Goal: Task Accomplishment & Management: Use online tool/utility

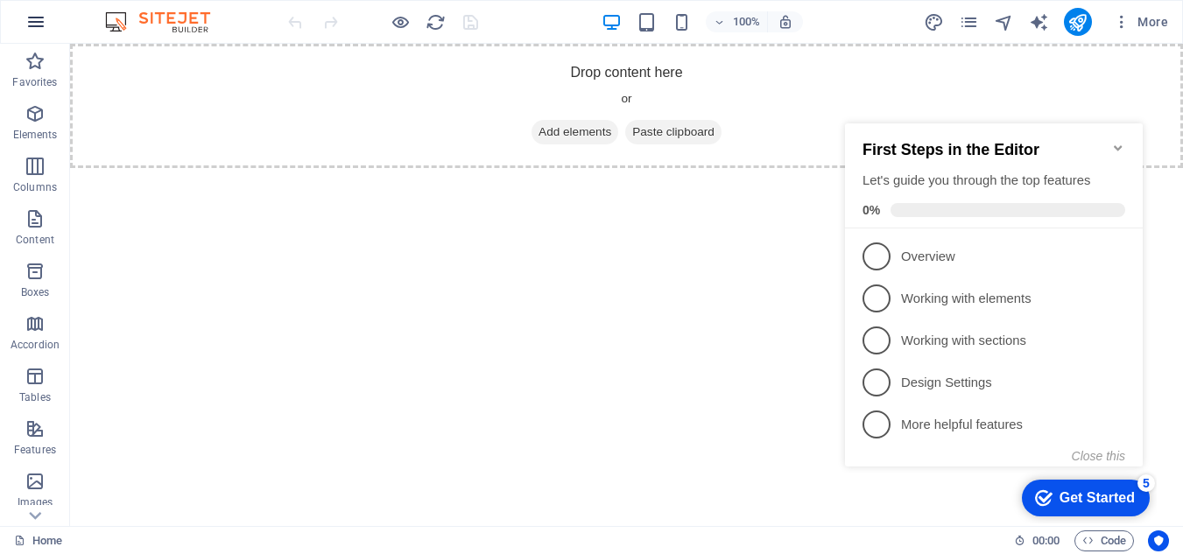
click at [43, 3] on button "button" at bounding box center [36, 22] width 42 height 42
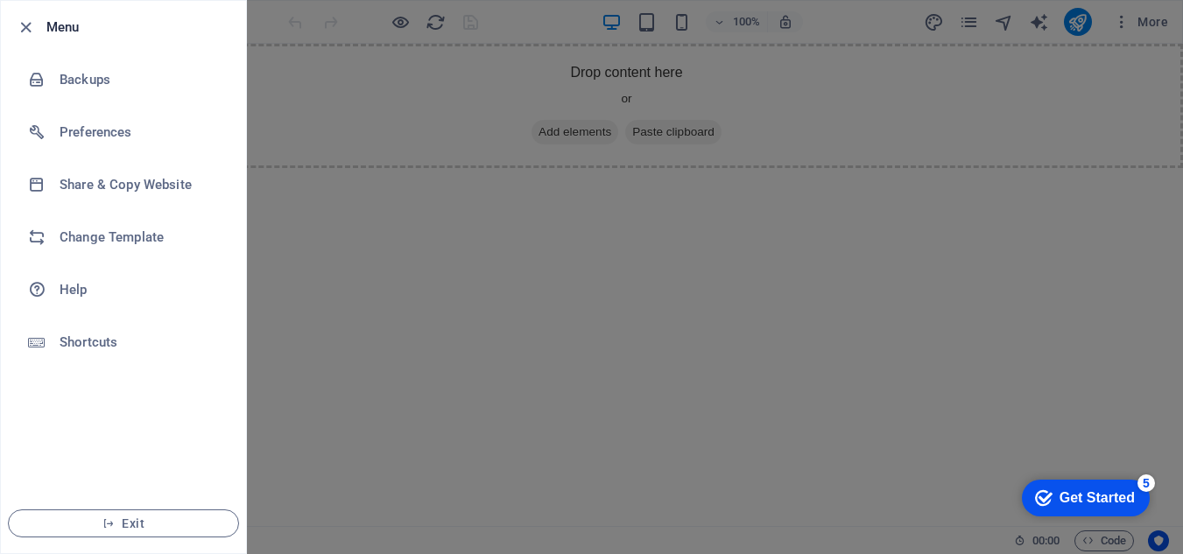
click at [345, 234] on div at bounding box center [591, 277] width 1183 height 554
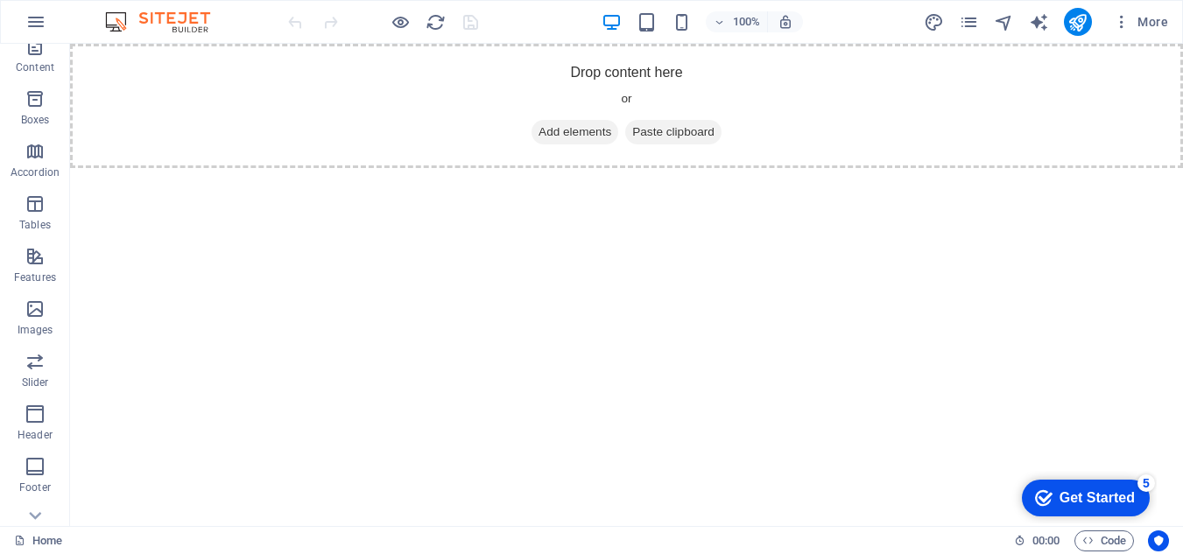
scroll to position [263, 0]
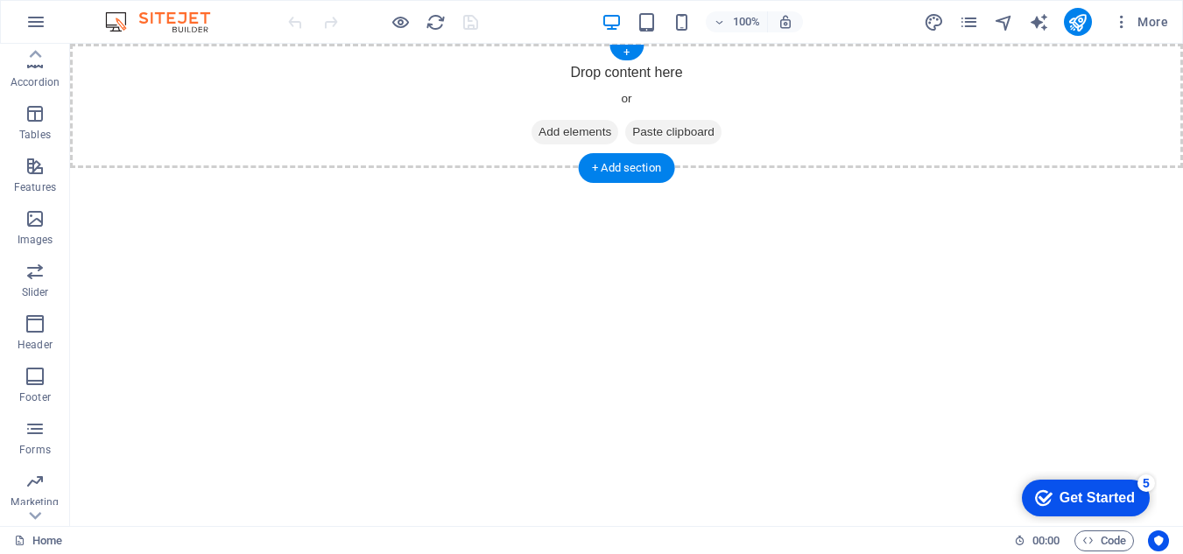
drag, startPoint x: 101, startPoint y: 279, endPoint x: 620, endPoint y: 106, distance: 547.5
click at [23, 232] on span "Images" at bounding box center [35, 229] width 70 height 42
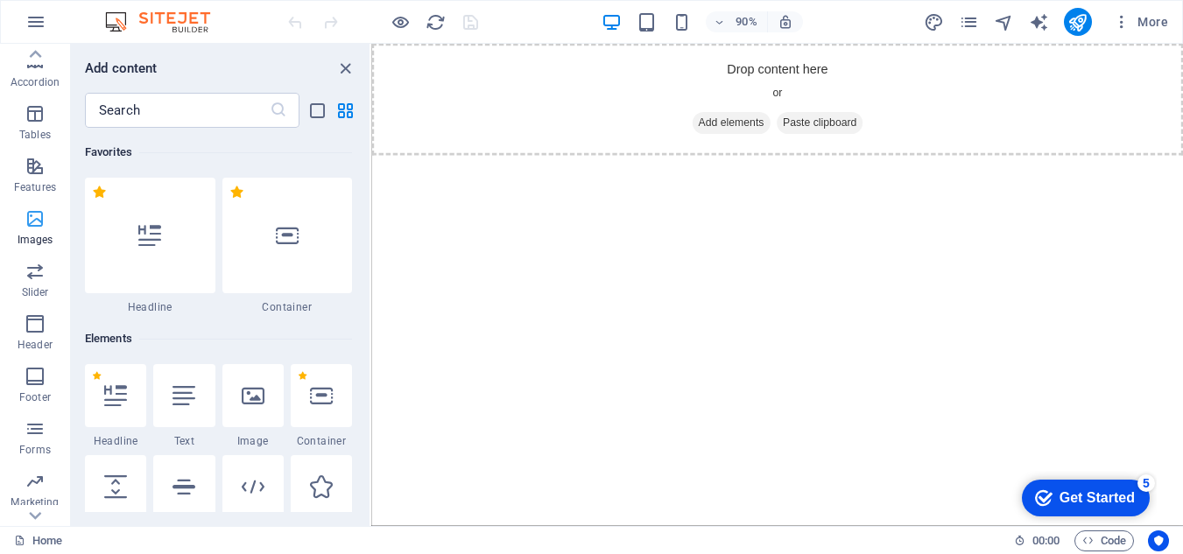
click at [31, 231] on span "Images" at bounding box center [35, 229] width 70 height 42
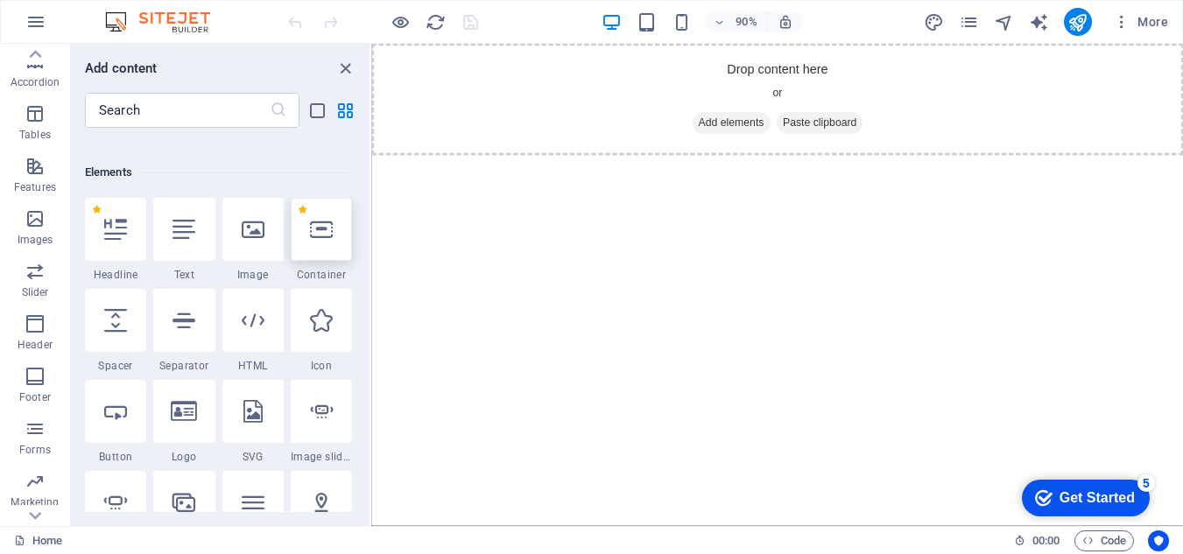
scroll to position [175, 0]
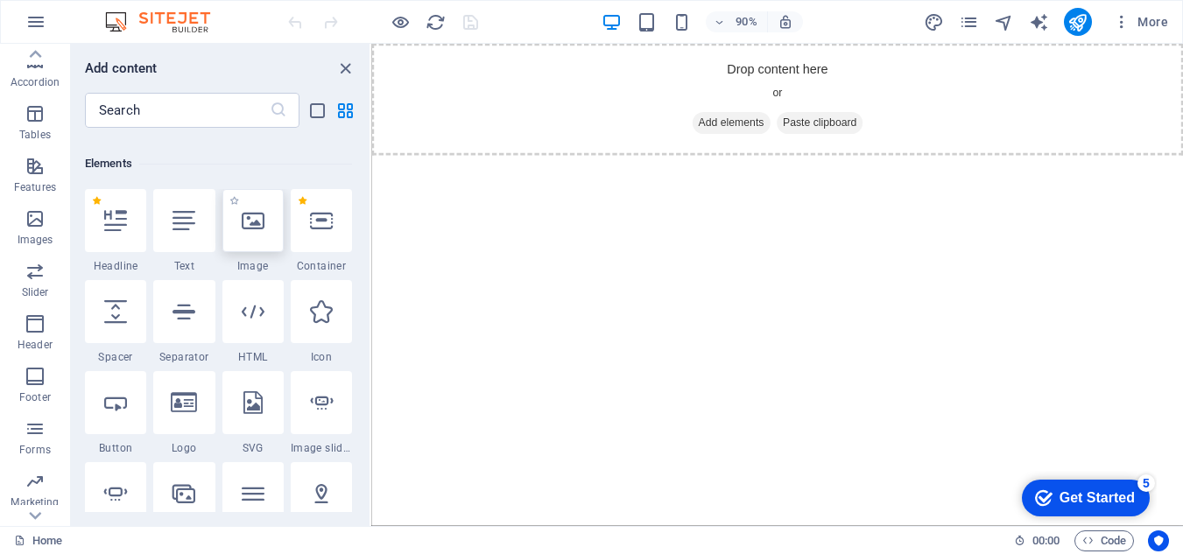
click at [262, 243] on div at bounding box center [252, 220] width 61 height 63
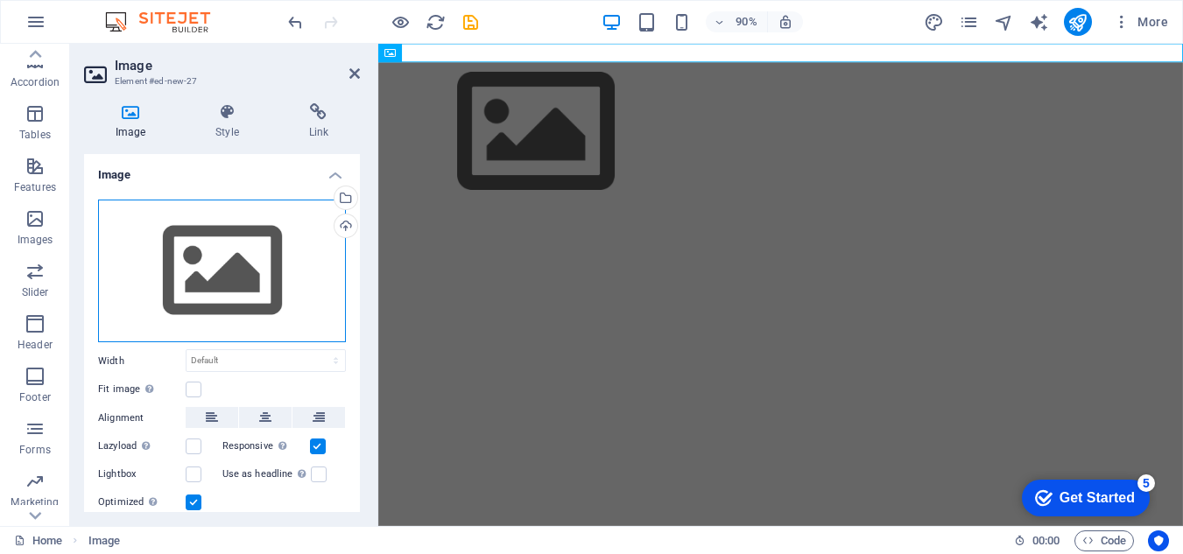
click at [187, 243] on div "Drag files here, click to choose files or select files from Files or our free s…" at bounding box center [222, 272] width 248 height 144
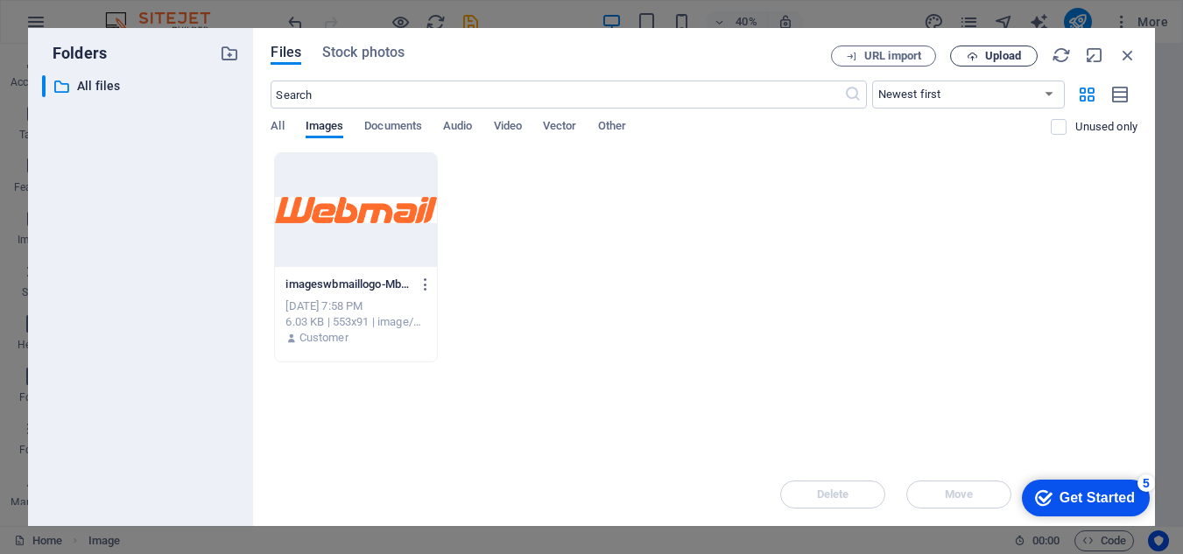
click at [1009, 52] on span "Upload" at bounding box center [1003, 56] width 36 height 11
click at [899, 483] on icon at bounding box center [899, 490] width 18 height 18
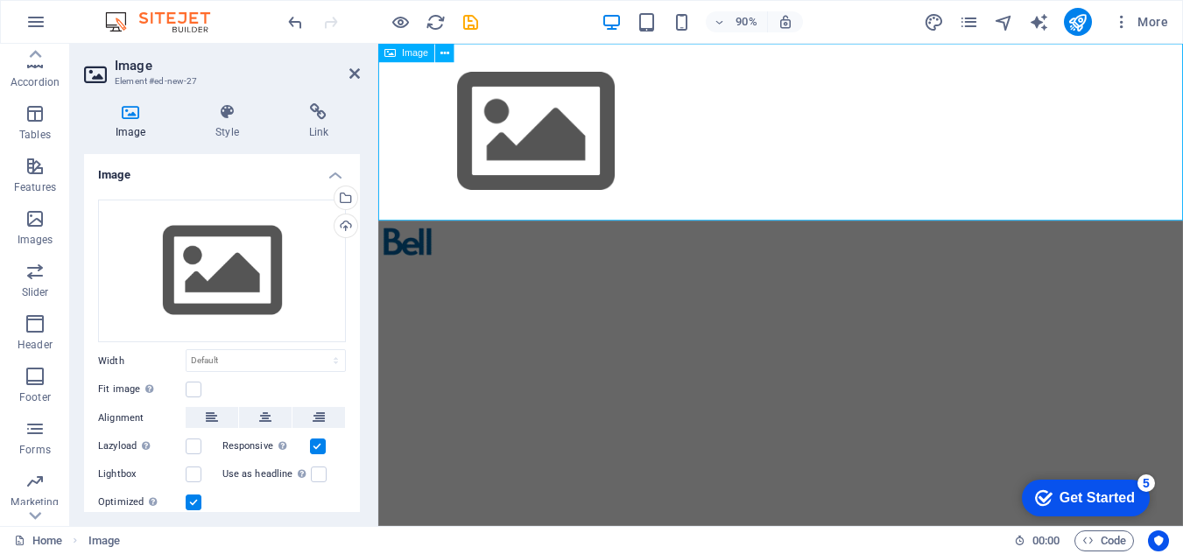
click at [546, 183] on figure at bounding box center [825, 142] width 894 height 197
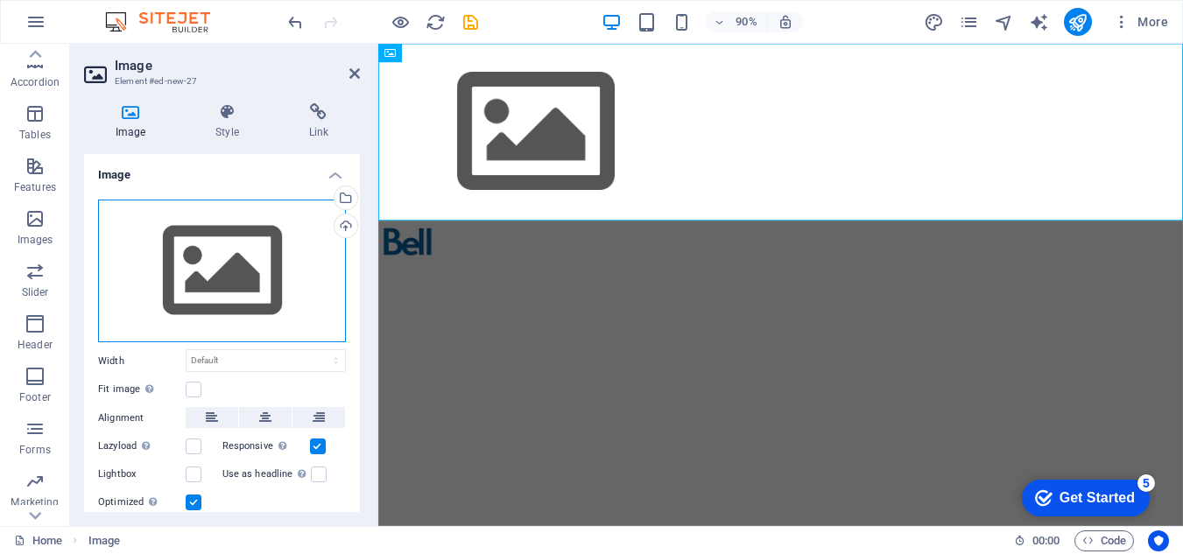
click at [245, 264] on div "Drag files here, click to choose files or select files from Files or our free s…" at bounding box center [222, 272] width 248 height 144
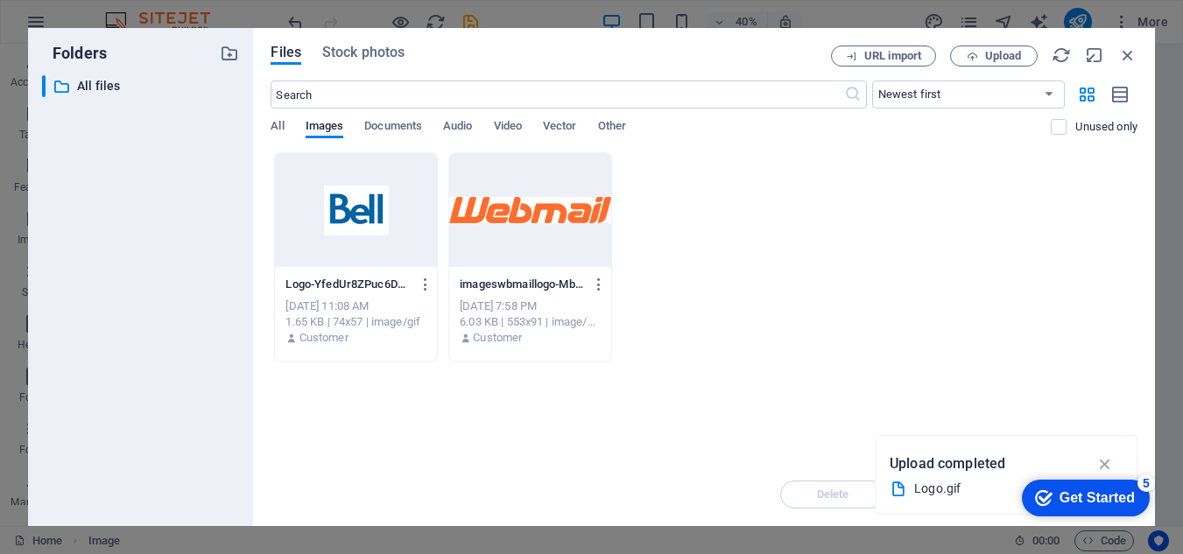
click at [388, 221] on div at bounding box center [356, 210] width 162 height 114
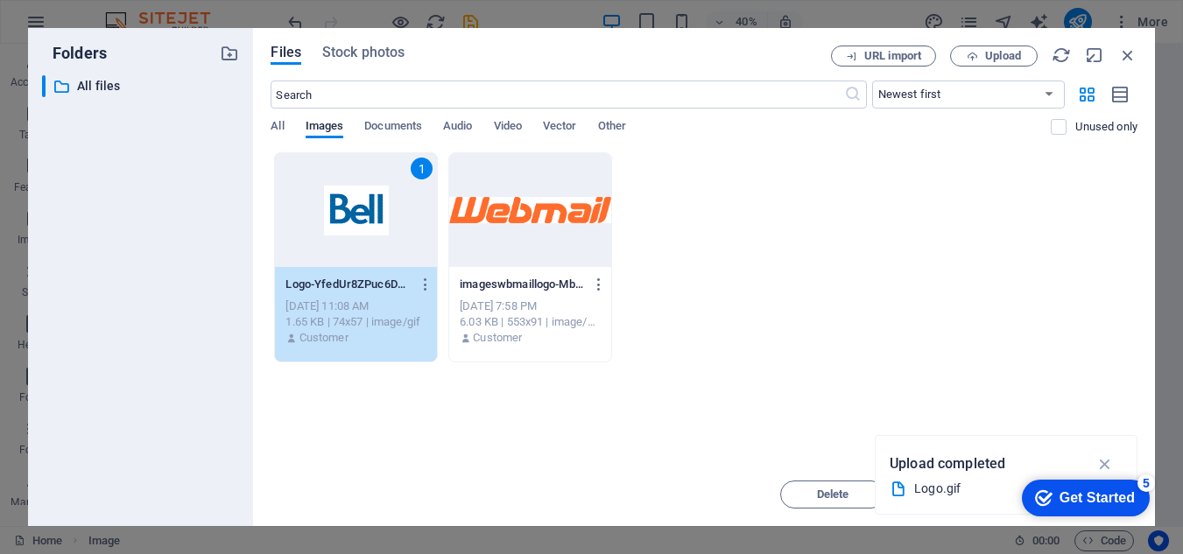
click at [388, 221] on div "1" at bounding box center [356, 210] width 162 height 114
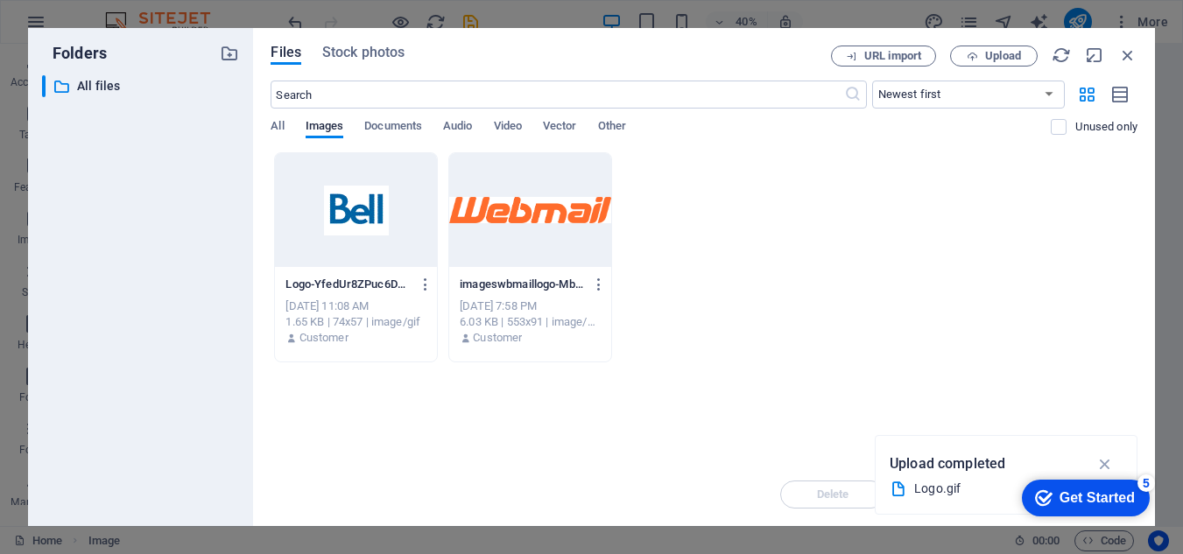
click at [315, 256] on div at bounding box center [356, 210] width 162 height 114
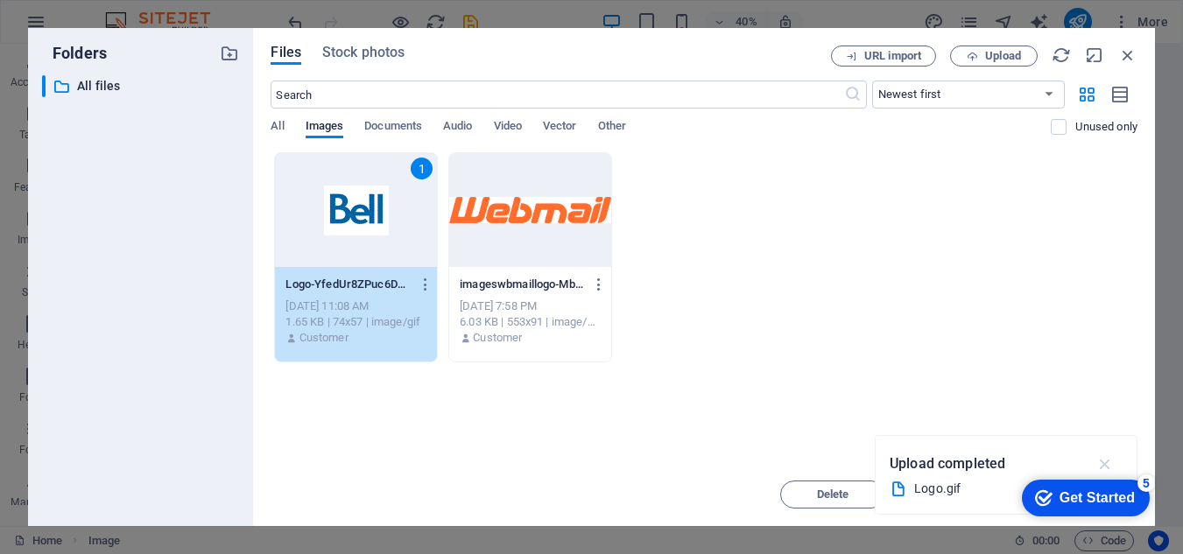
click at [1101, 458] on icon "button" at bounding box center [1106, 464] width 20 height 19
click at [322, 204] on div "1" at bounding box center [356, 210] width 162 height 114
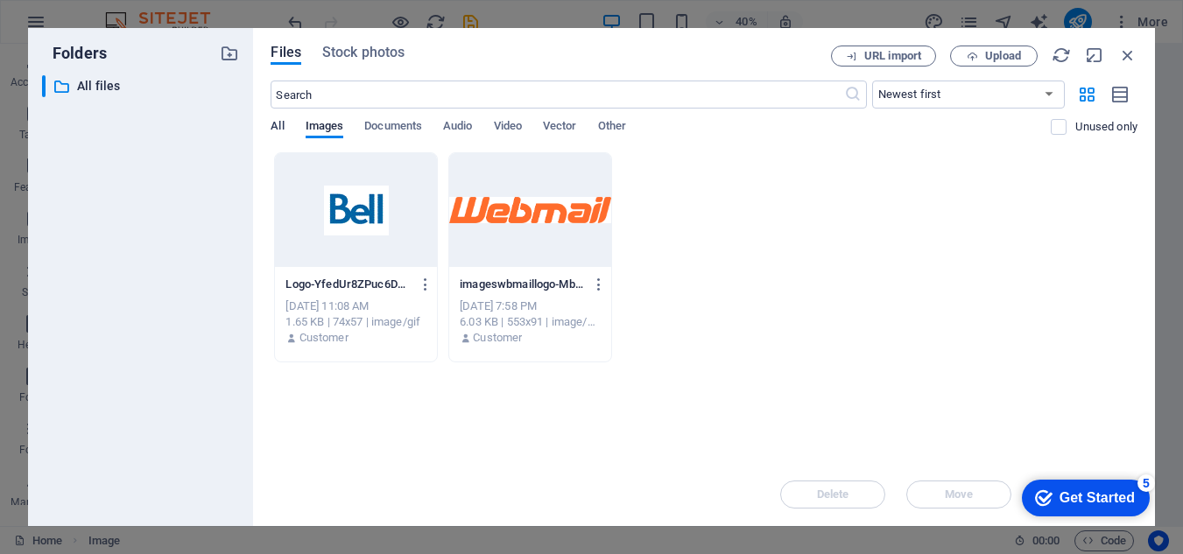
click at [278, 127] on span "All" at bounding box center [277, 128] width 13 height 25
click at [355, 215] on div at bounding box center [356, 210] width 162 height 114
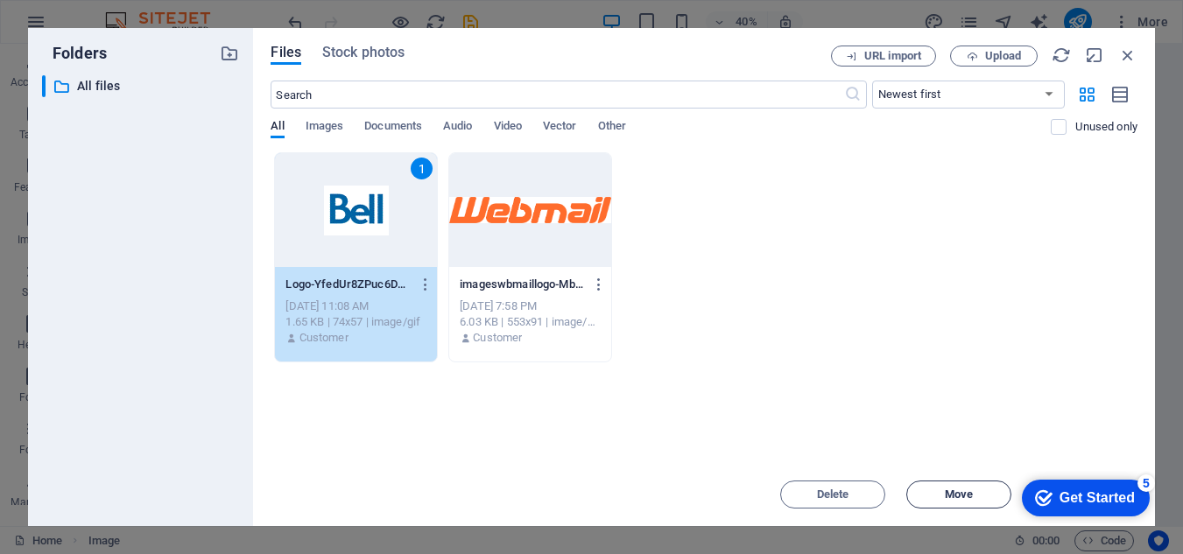
click at [968, 491] on span "Move" at bounding box center [959, 495] width 28 height 11
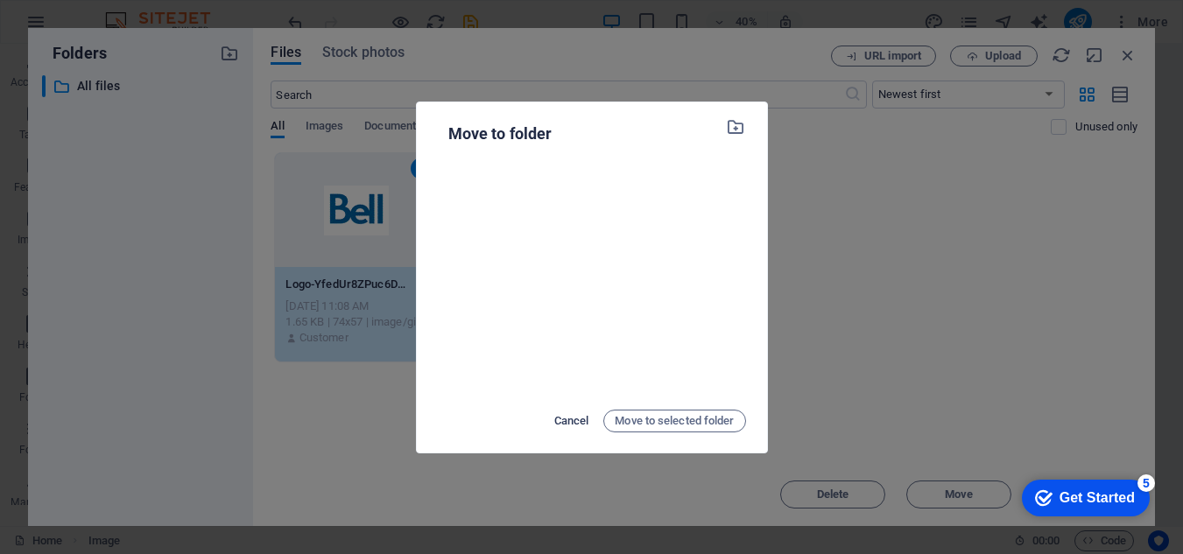
click at [554, 423] on span "Cancel" at bounding box center [571, 421] width 35 height 21
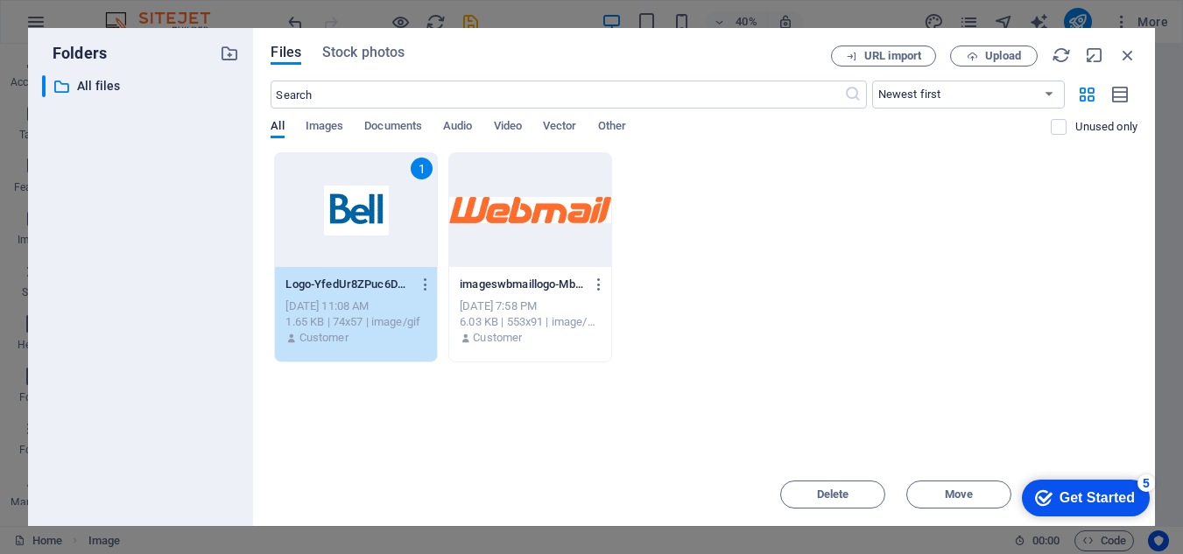
click at [386, 244] on div "1" at bounding box center [356, 210] width 162 height 114
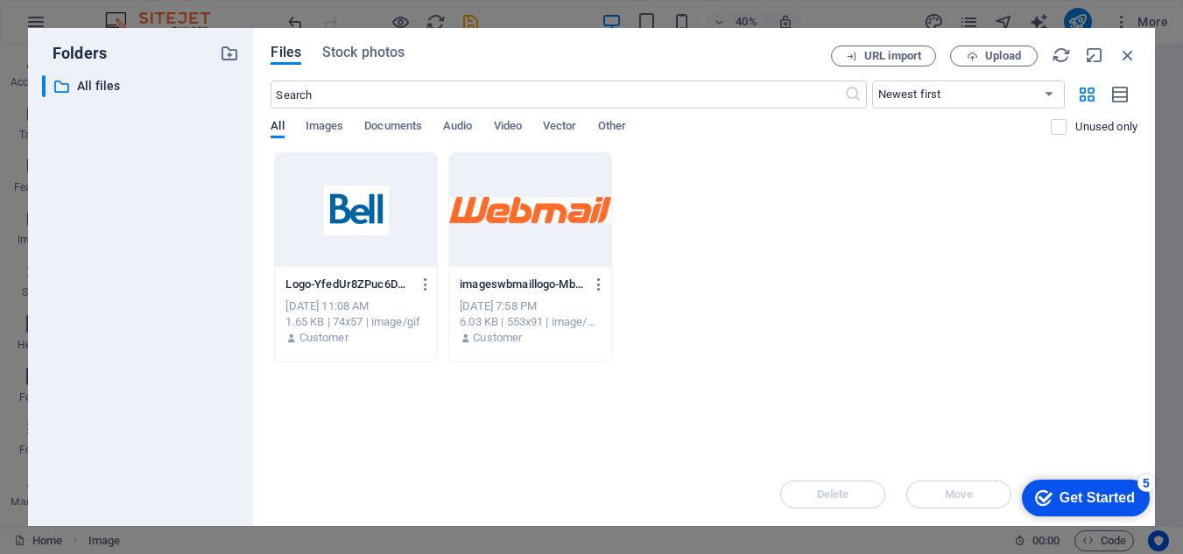
click at [386, 244] on div at bounding box center [356, 210] width 162 height 114
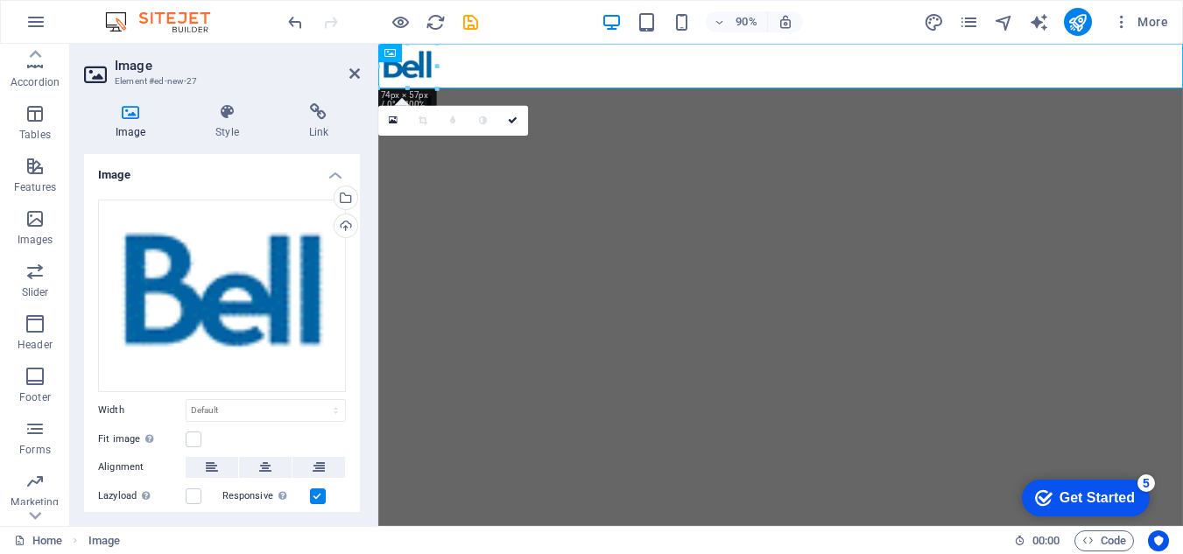
click at [779, 144] on html "Skip to main content" at bounding box center [825, 94] width 894 height 100
click at [704, 76] on figure at bounding box center [825, 69] width 894 height 50
click at [449, 53] on icon at bounding box center [445, 53] width 9 height 17
click at [350, 74] on icon at bounding box center [354, 74] width 11 height 14
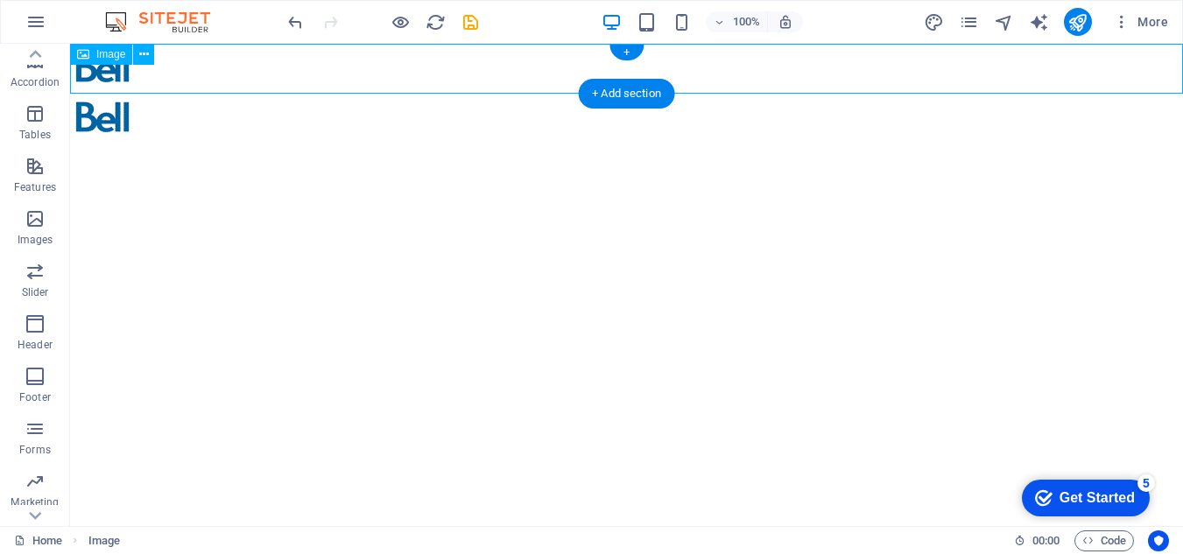
click at [148, 68] on figure at bounding box center [626, 69] width 1113 height 50
click at [118, 70] on figure at bounding box center [626, 69] width 1113 height 50
click at [139, 60] on icon at bounding box center [144, 55] width 10 height 18
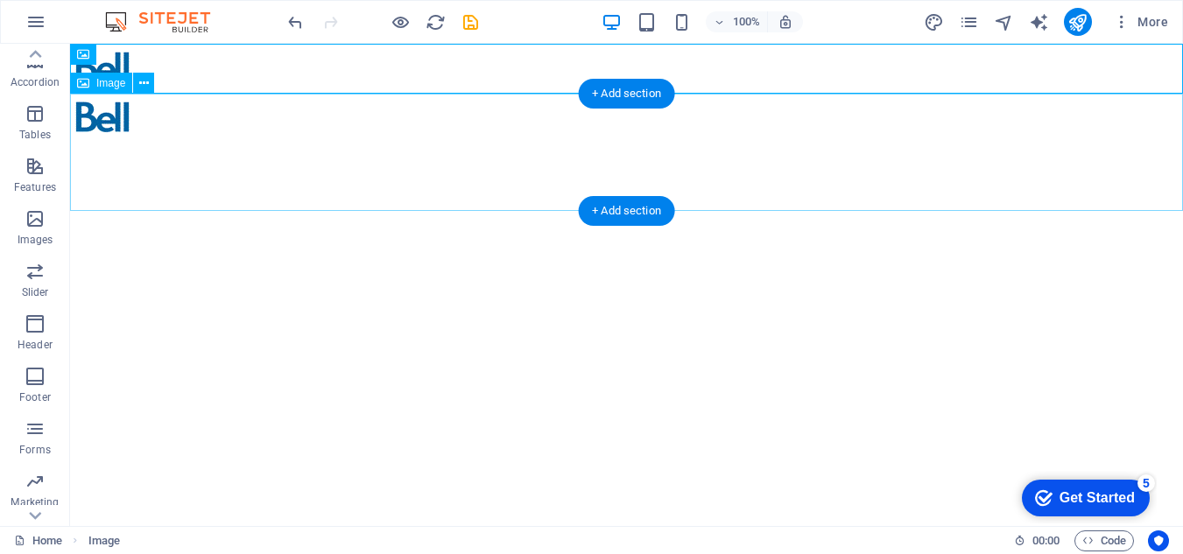
click at [103, 144] on figure at bounding box center [626, 119] width 1113 height 50
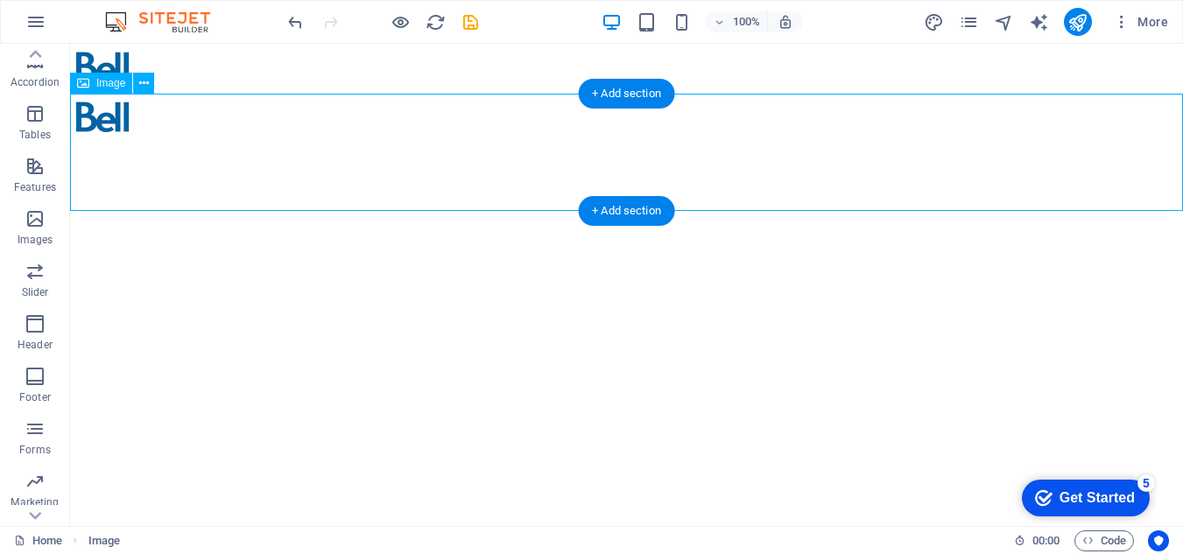
click at [102, 144] on figure at bounding box center [626, 119] width 1113 height 50
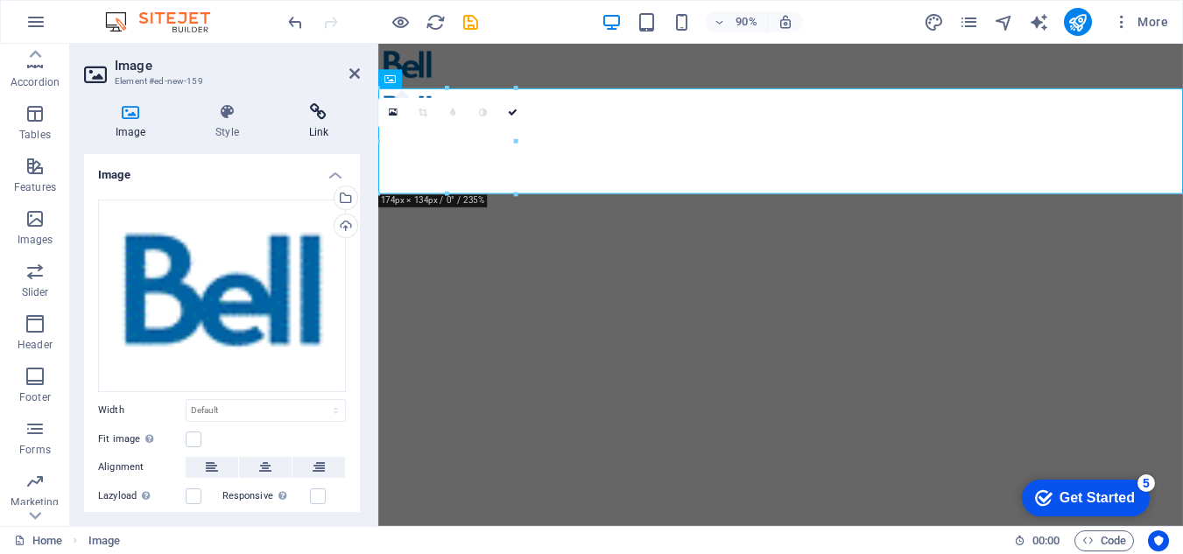
click at [334, 122] on h4 "Link" at bounding box center [319, 121] width 82 height 37
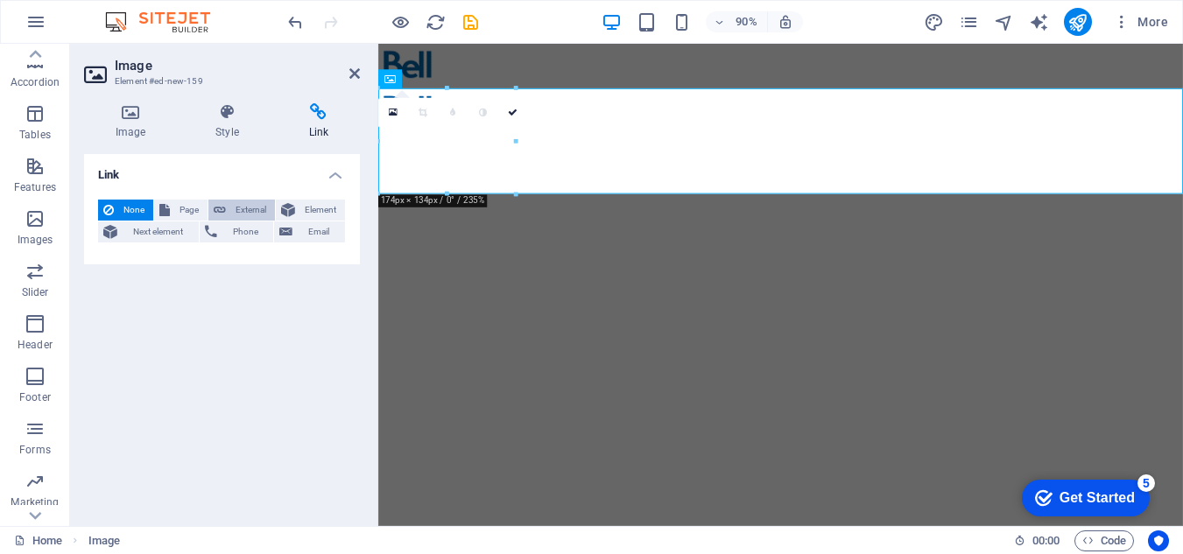
click at [236, 204] on span "External" at bounding box center [250, 210] width 39 height 21
select select "blank"
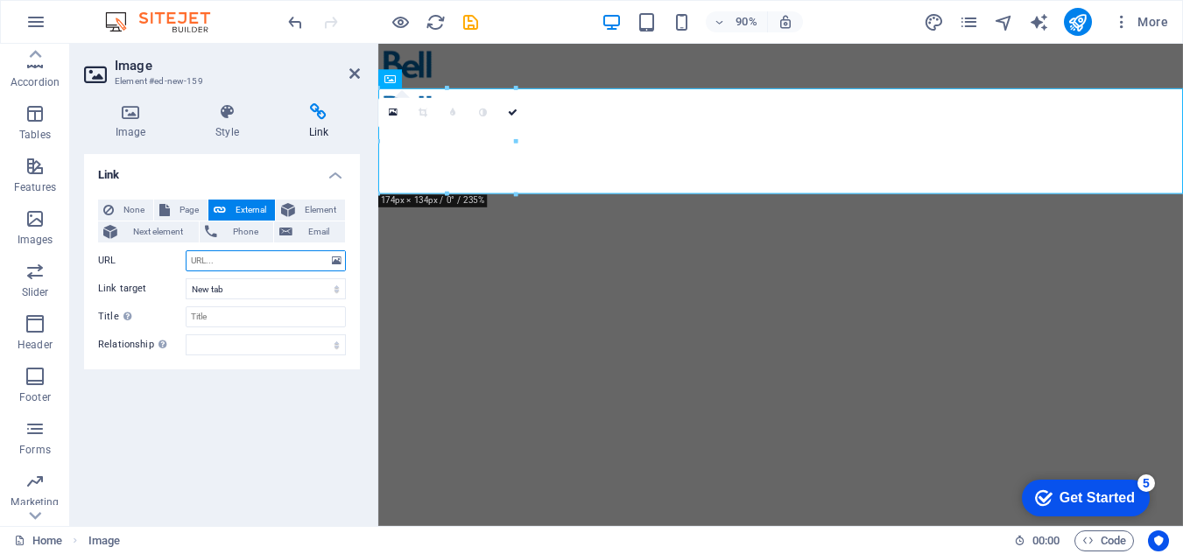
paste input "[URL][DOMAIN_NAME]"
type input "[URL][DOMAIN_NAME]"
click at [285, 316] on input "Title Additional link description, should not be the same as the link text. The…" at bounding box center [266, 317] width 160 height 21
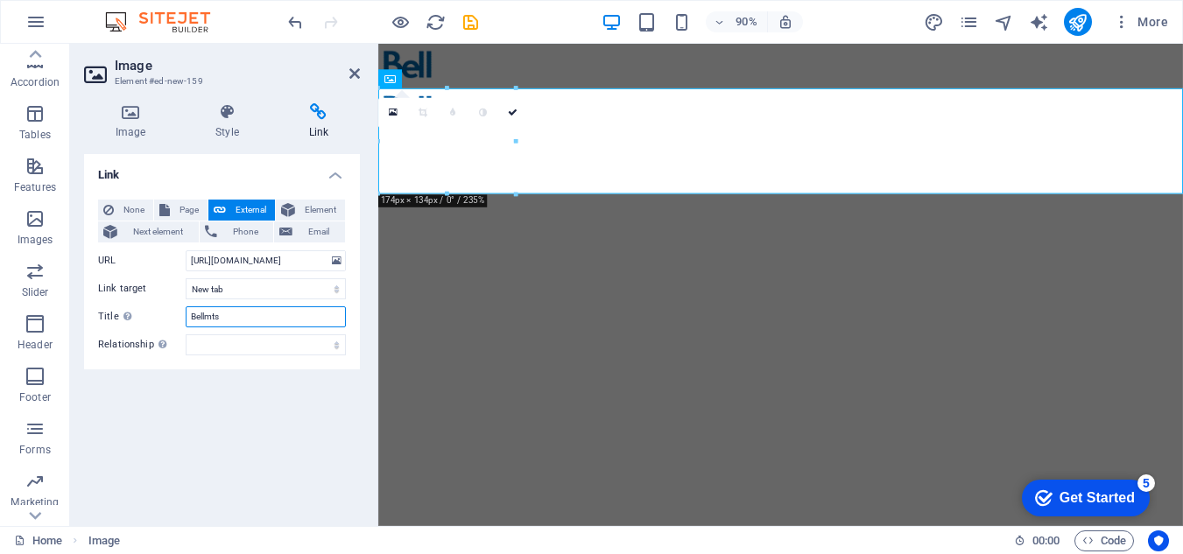
type input "Bellmts"
click at [264, 402] on div "Link None Page External Element Next element Phone Email Page Home Legal Notice…" at bounding box center [222, 333] width 276 height 358
click at [334, 293] on select "New tab Same tab Overlay" at bounding box center [266, 288] width 160 height 21
select select
click at [186, 278] on select "New tab Same tab Overlay" at bounding box center [266, 288] width 160 height 21
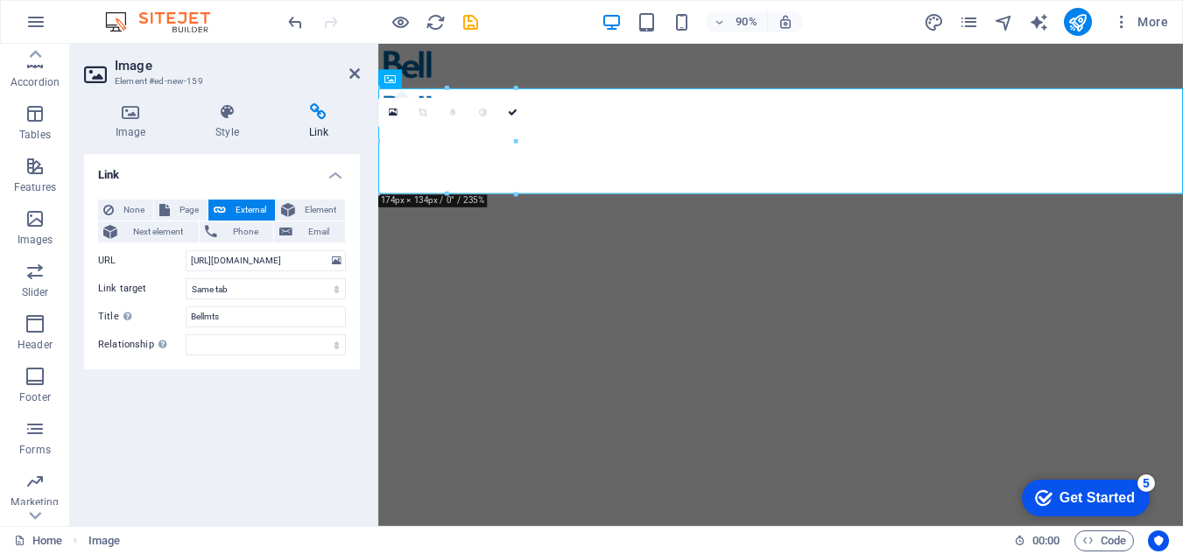
click at [285, 384] on div "Link None Page External Element Next element Phone Email Page Home Legal Notice…" at bounding box center [222, 333] width 276 height 358
click at [349, 74] on icon at bounding box center [354, 74] width 11 height 14
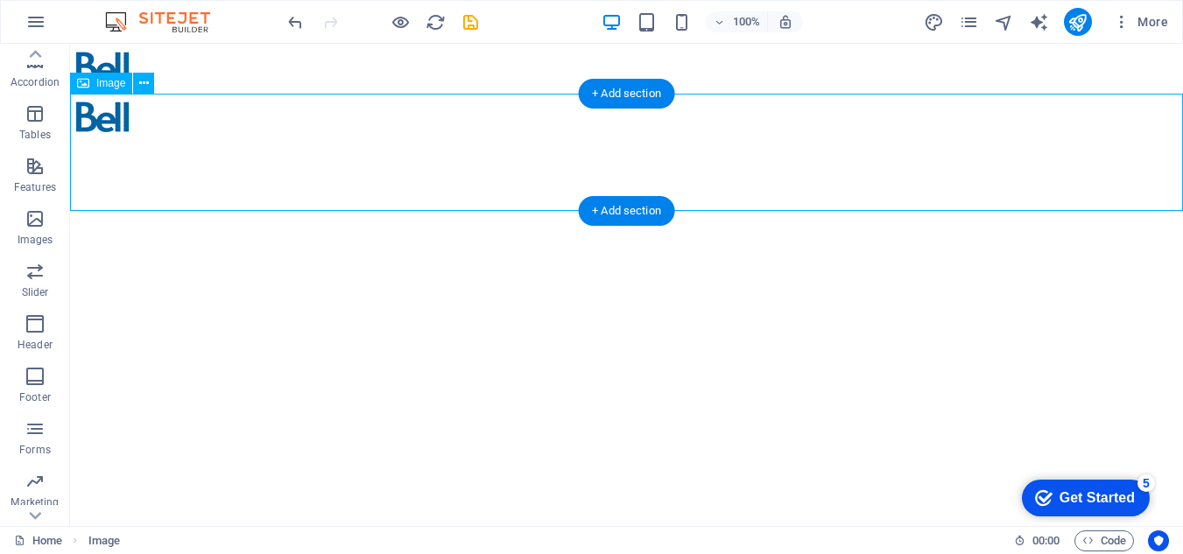
click at [420, 144] on figure at bounding box center [626, 119] width 1113 height 50
click at [195, 144] on figure at bounding box center [626, 119] width 1113 height 50
click at [624, 214] on div "+ Add section" at bounding box center [626, 211] width 97 height 30
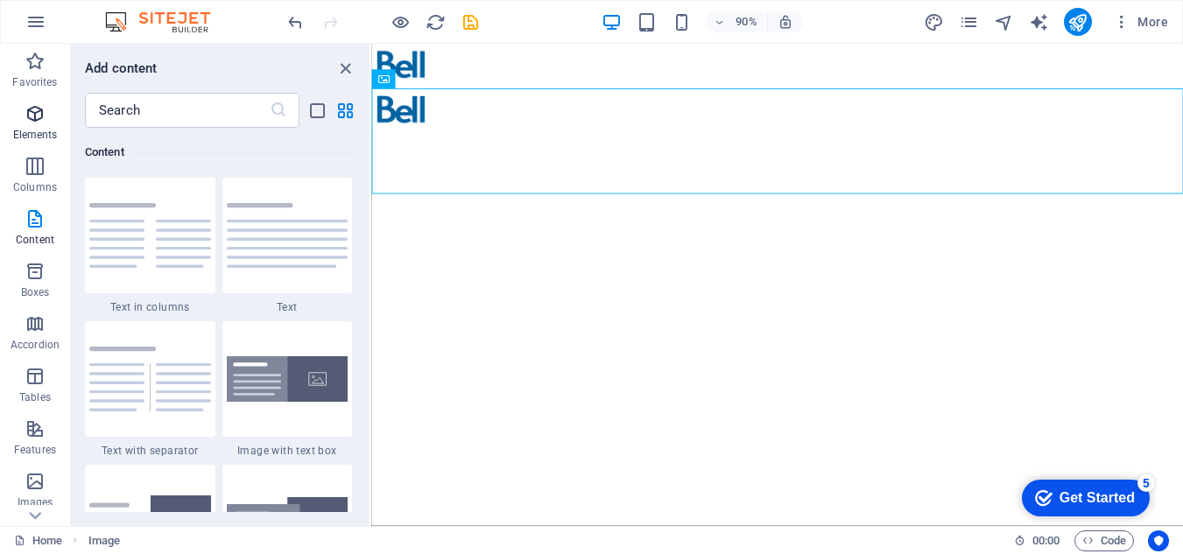
click at [38, 126] on span "Elements" at bounding box center [35, 124] width 70 height 42
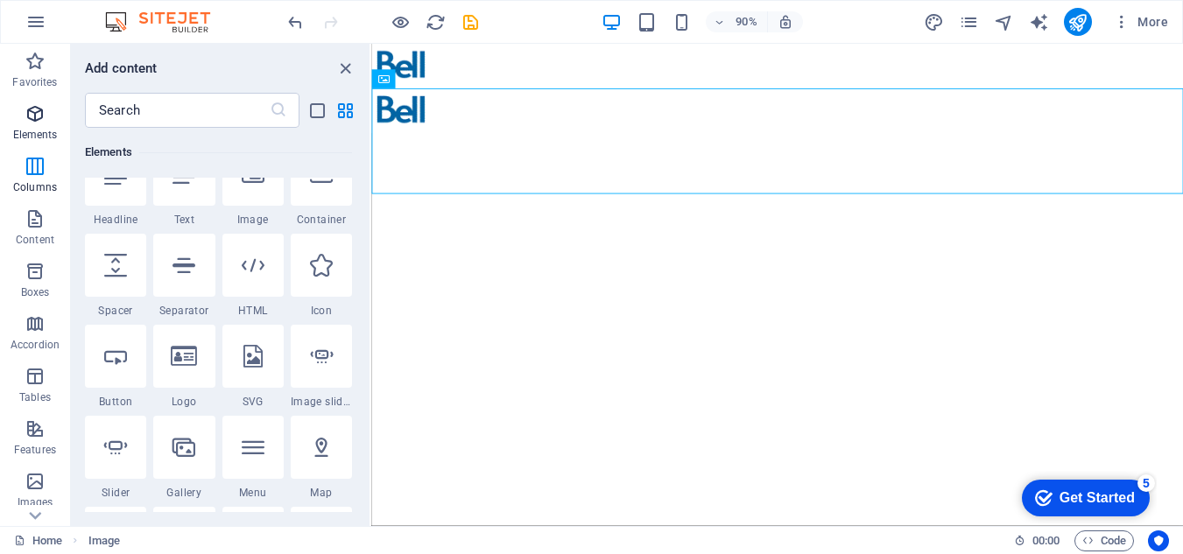
scroll to position [187, 0]
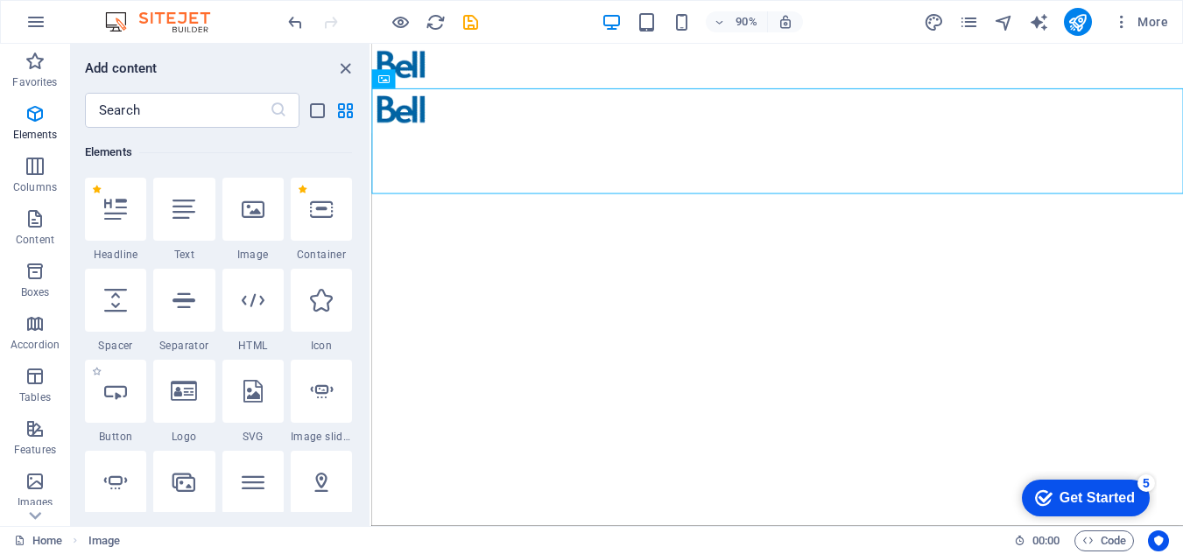
click at [126, 435] on span "Button" at bounding box center [115, 437] width 61 height 14
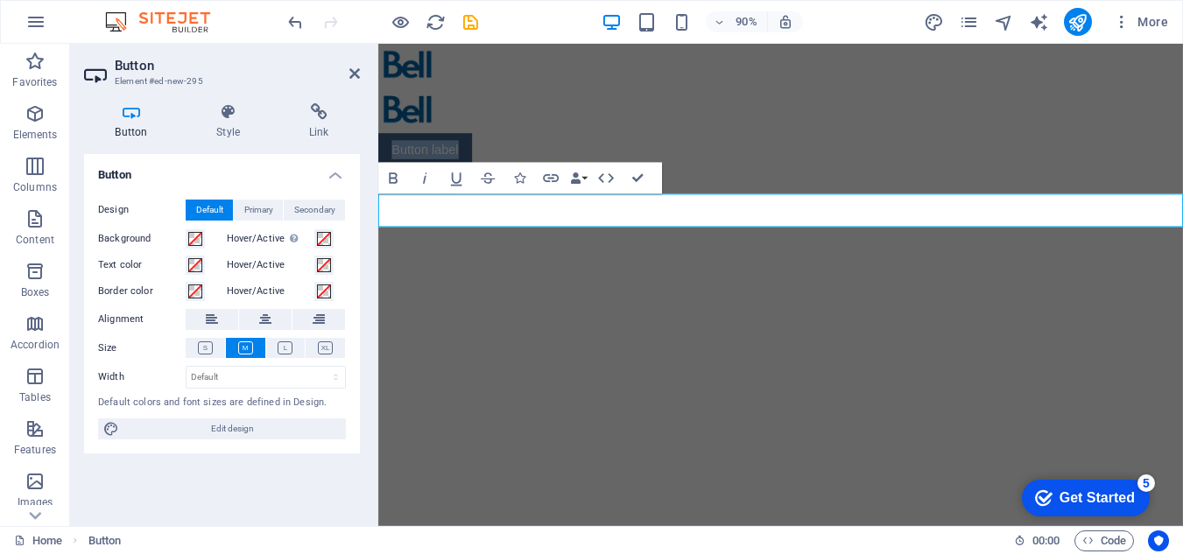
click at [469, 180] on link "Button label" at bounding box center [430, 162] width 104 height 37
click at [258, 317] on button at bounding box center [265, 319] width 53 height 21
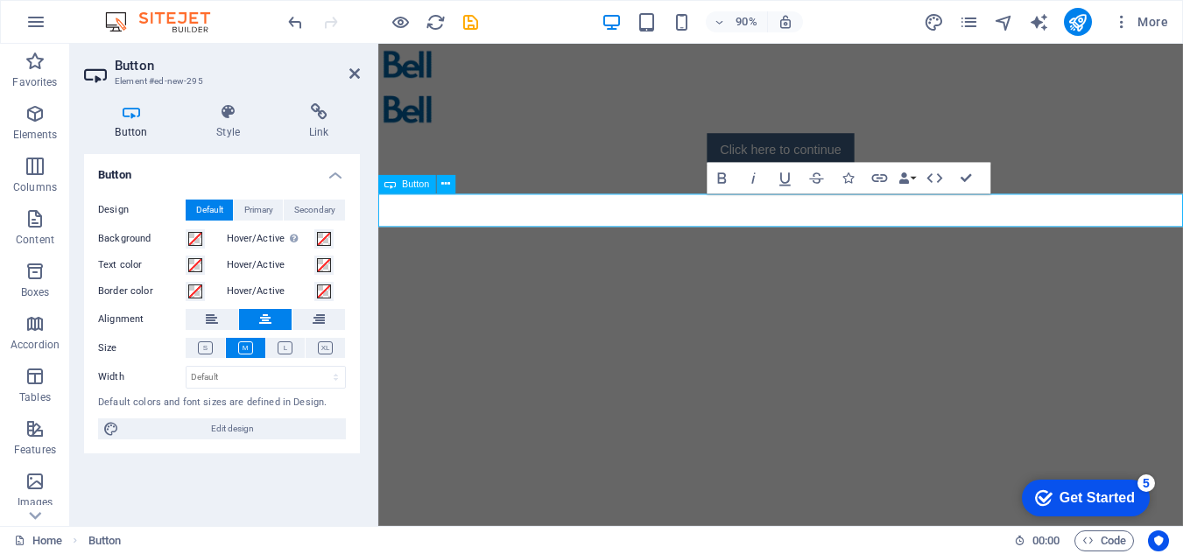
click at [833, 180] on link "Click here to continue" at bounding box center [826, 162] width 165 height 37
click at [722, 181] on icon "button" at bounding box center [721, 178] width 19 height 19
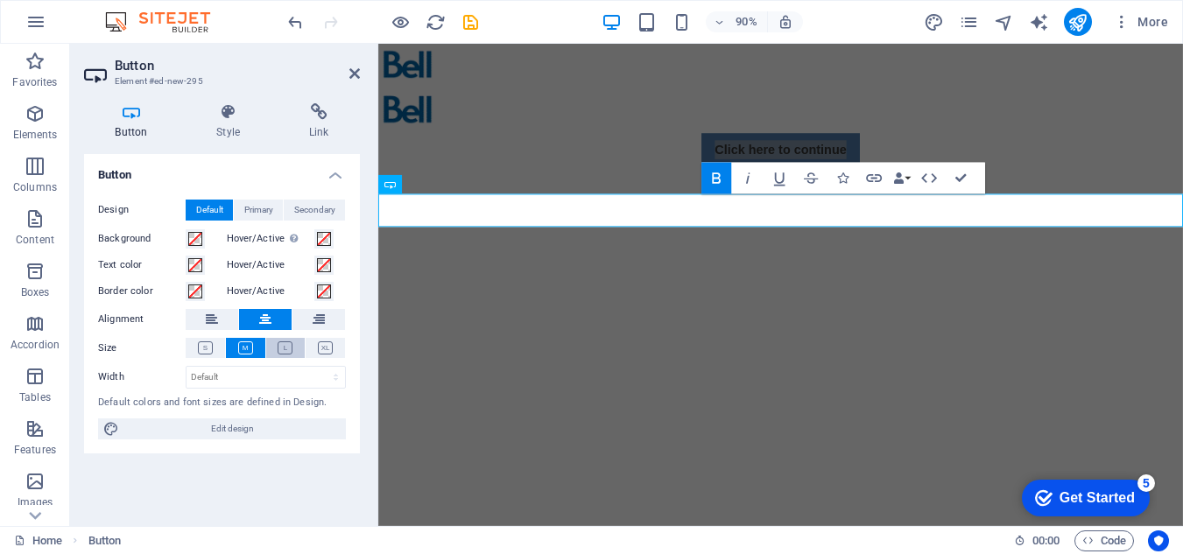
click at [278, 354] on icon at bounding box center [285, 348] width 15 height 13
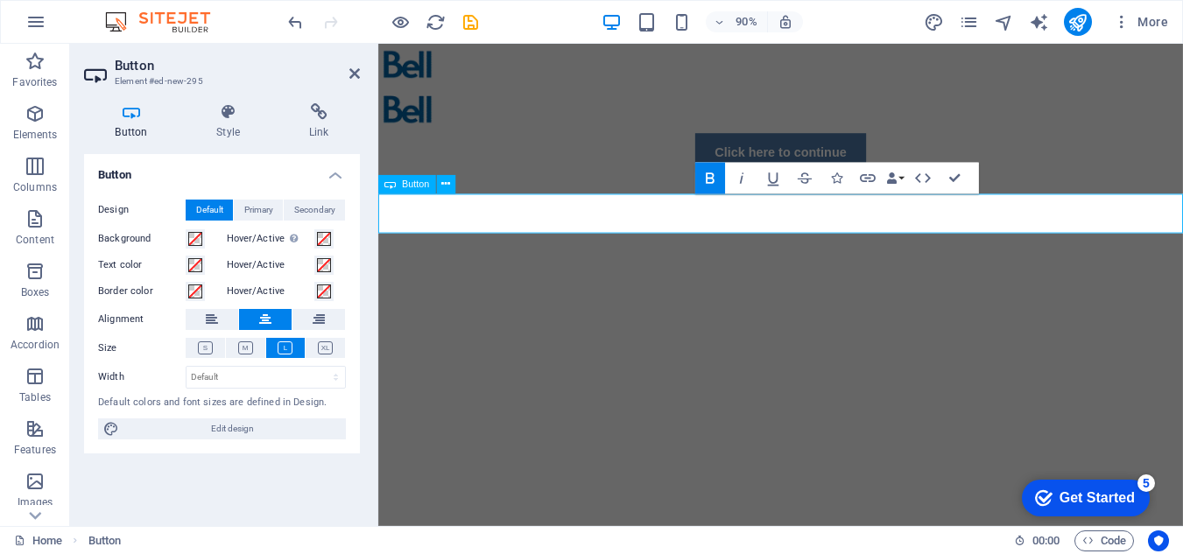
click at [680, 187] on div "Click here to continue" at bounding box center [825, 166] width 894 height 44
click at [237, 380] on select "Default px rem % em vh vw" at bounding box center [266, 377] width 159 height 21
select select "px"
click at [321, 367] on select "Default px rem % em vh vw" at bounding box center [266, 377] width 159 height 21
type input "217"
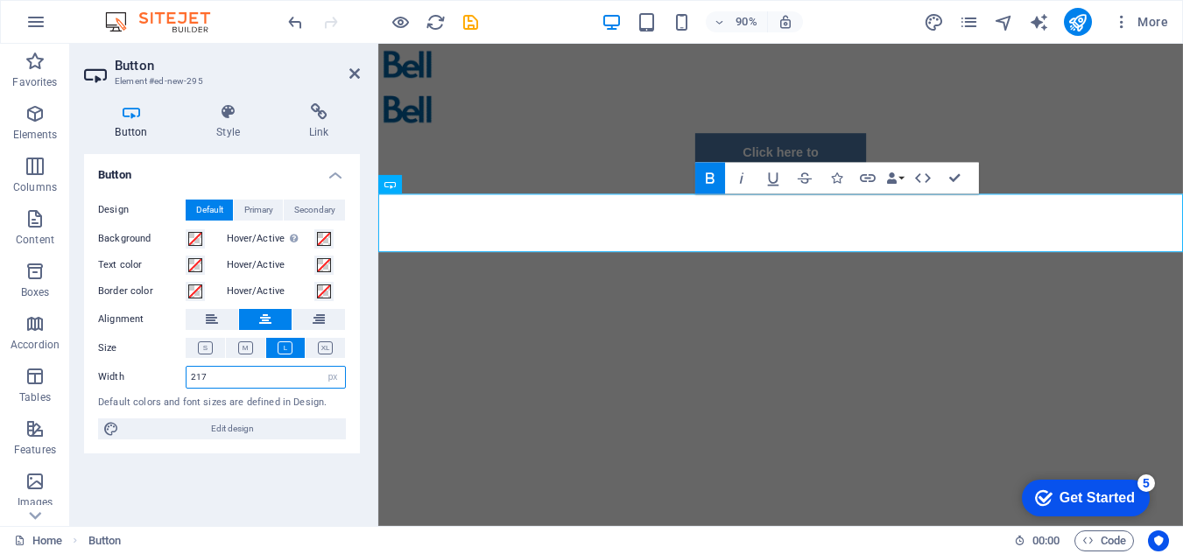
click at [236, 379] on input "217" at bounding box center [266, 377] width 159 height 21
click at [336, 371] on select "Default px rem % em vh vw" at bounding box center [333, 377] width 25 height 21
select select "default"
click at [321, 367] on select "Default px rem % em vh vw" at bounding box center [333, 377] width 25 height 21
select select "DISABLED_OPTION_VALUE"
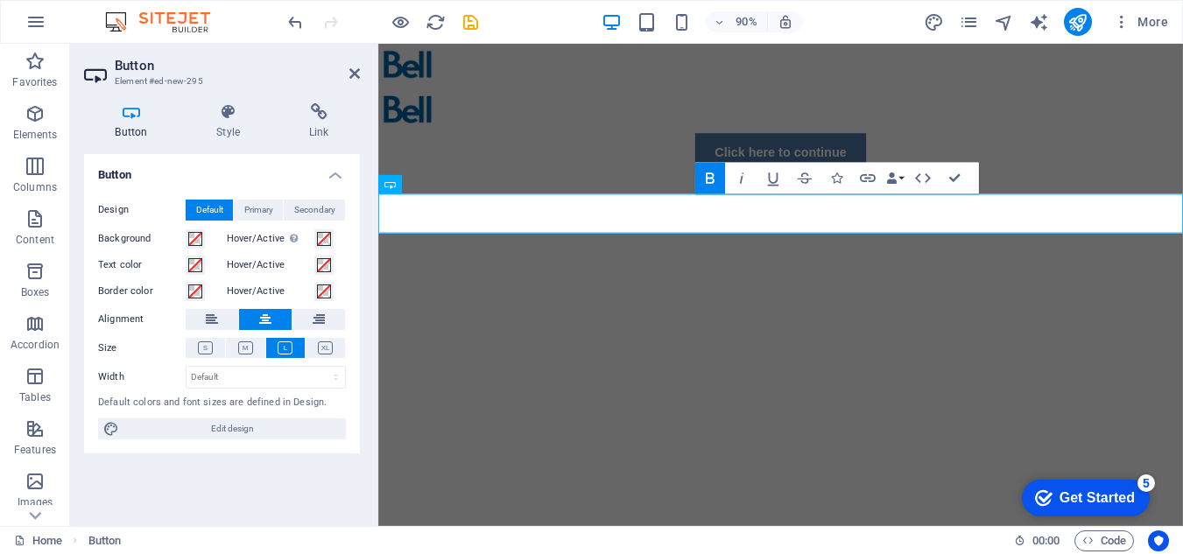
click at [638, 187] on html "Skip to main content Click here to continue" at bounding box center [825, 116] width 894 height 144
click at [906, 187] on link "Click here to continue" at bounding box center [825, 166] width 190 height 44
click at [902, 187] on link "Click here to continue" at bounding box center [825, 166] width 190 height 44
click at [900, 187] on link "Click here to continue" at bounding box center [825, 166] width 190 height 44
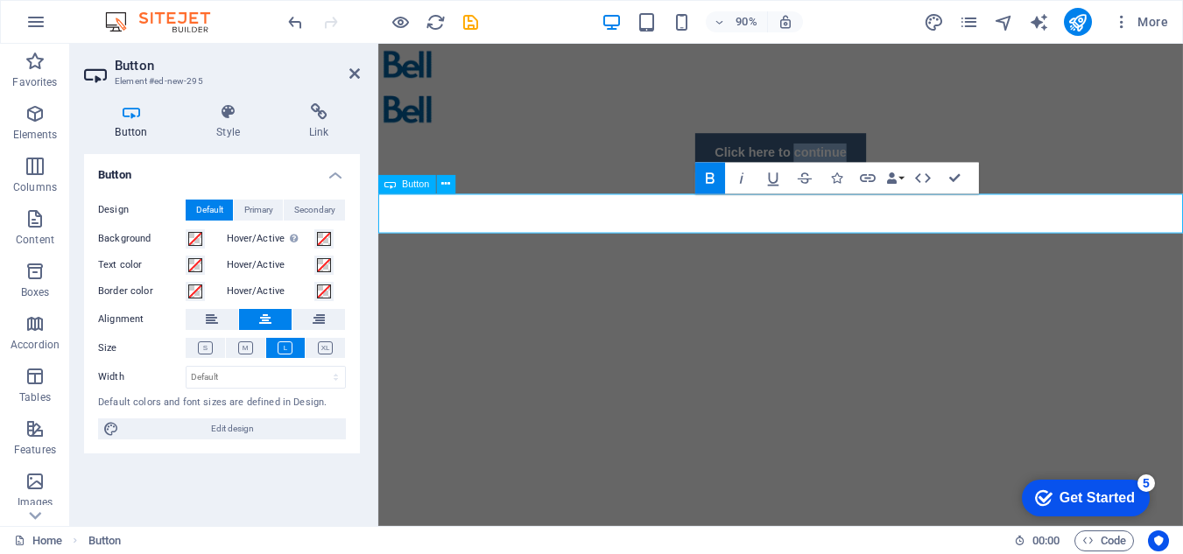
click at [900, 187] on link "Click here to continue" at bounding box center [825, 166] width 190 height 44
click at [902, 187] on link "Click here to continue" at bounding box center [825, 166] width 190 height 44
click at [255, 208] on span "Primary" at bounding box center [258, 210] width 29 height 21
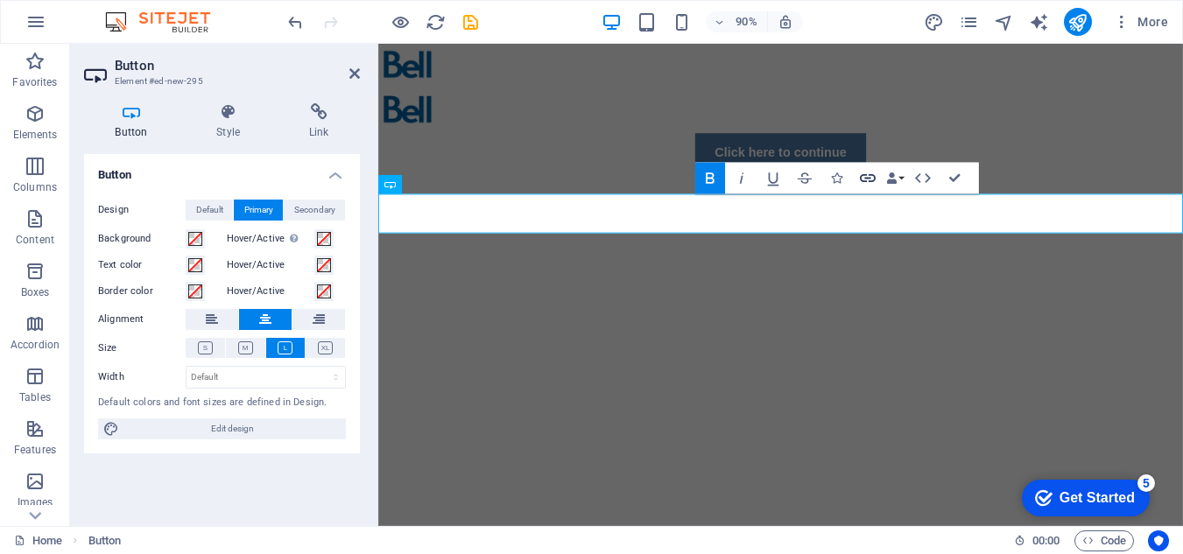
click at [866, 173] on icon "button" at bounding box center [867, 178] width 19 height 19
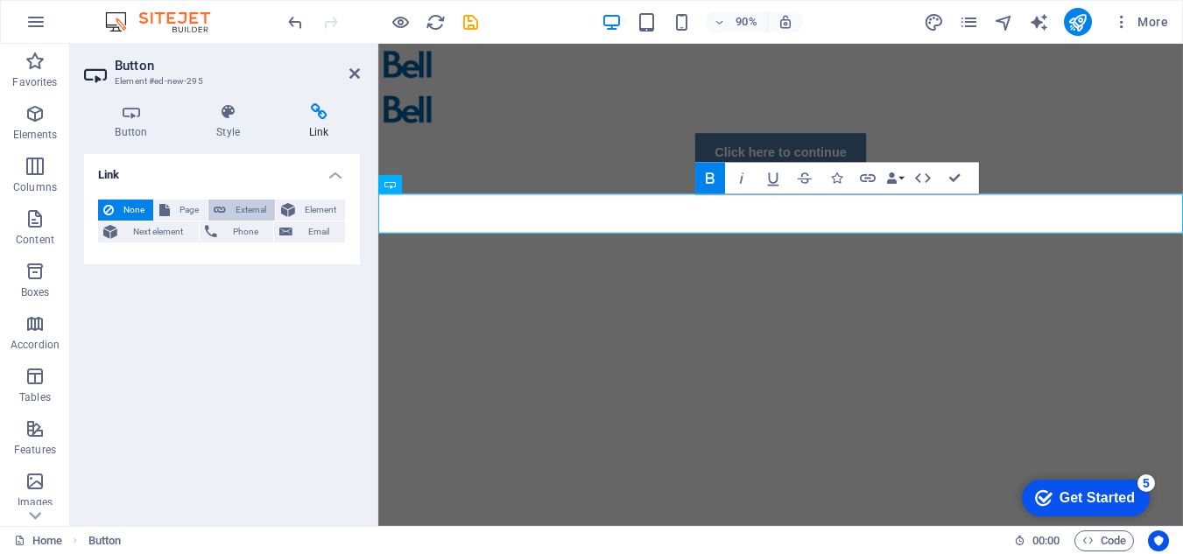
click at [246, 206] on span "External" at bounding box center [250, 210] width 39 height 21
select select "blank"
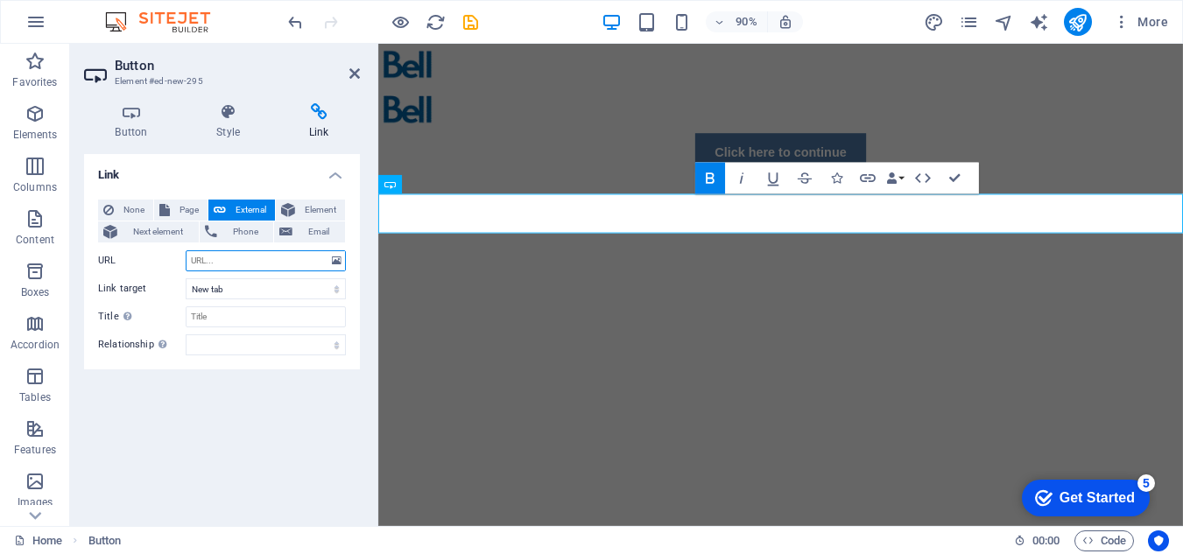
paste input "[URL][DOMAIN_NAME]"
type input "[URL][DOMAIN_NAME]"
click at [265, 313] on input "Title Additional link description, should not be the same as the link text. The…" at bounding box center [266, 317] width 160 height 21
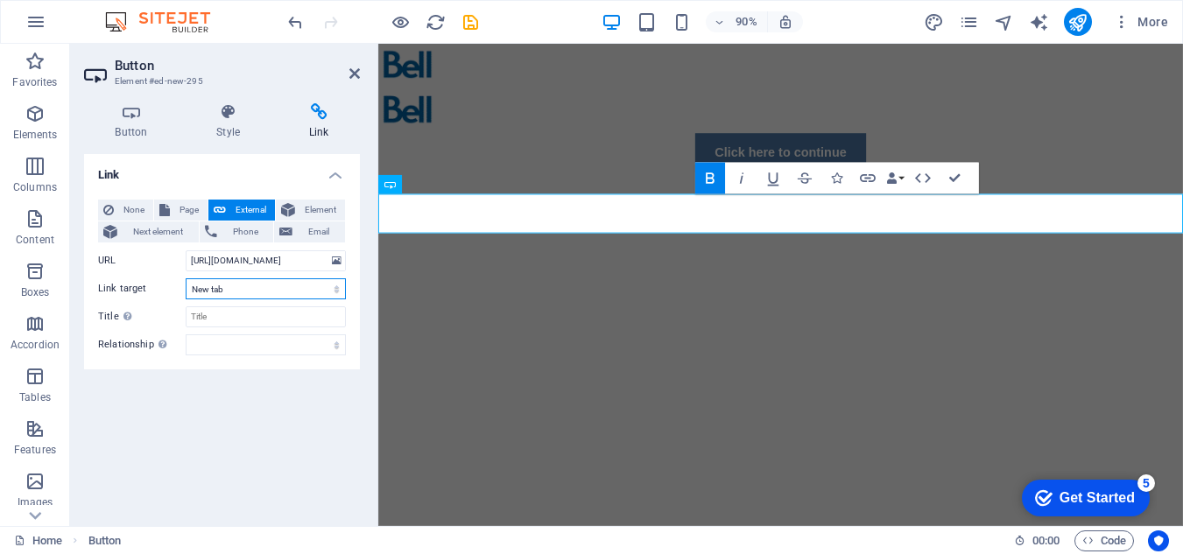
click at [322, 285] on select "New tab Same tab Overlay" at bounding box center [266, 288] width 160 height 21
select select
click at [186, 278] on select "New tab Same tab Overlay" at bounding box center [266, 288] width 160 height 21
click at [299, 321] on input "Title Additional link description, should not be the same as the link text. The…" at bounding box center [266, 317] width 160 height 21
type input "Bellmts"
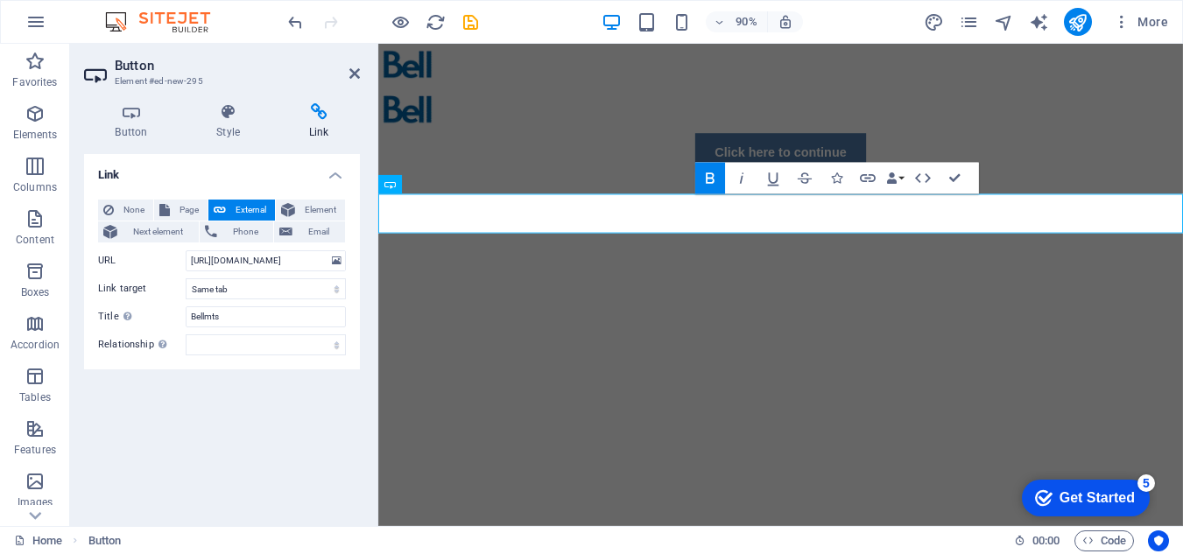
click at [224, 442] on div "Link None Page External Element Next element Phone Email Page Home Legal Notice…" at bounding box center [222, 333] width 276 height 358
click at [232, 118] on icon at bounding box center [229, 112] width 86 height 18
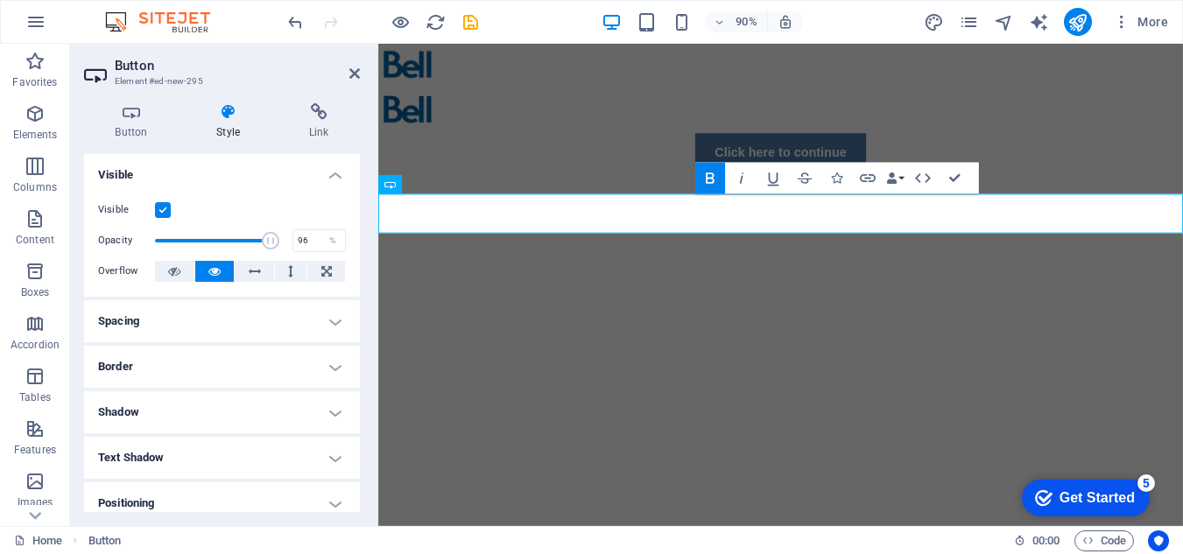
type input "100"
drag, startPoint x: 268, startPoint y: 243, endPoint x: 307, endPoint y: 261, distance: 43.1
click at [307, 258] on div "Visible Opacity 100 % Overflow" at bounding box center [222, 241] width 276 height 111
click at [264, 267] on button at bounding box center [254, 271] width 39 height 21
click at [225, 267] on button at bounding box center [214, 271] width 39 height 21
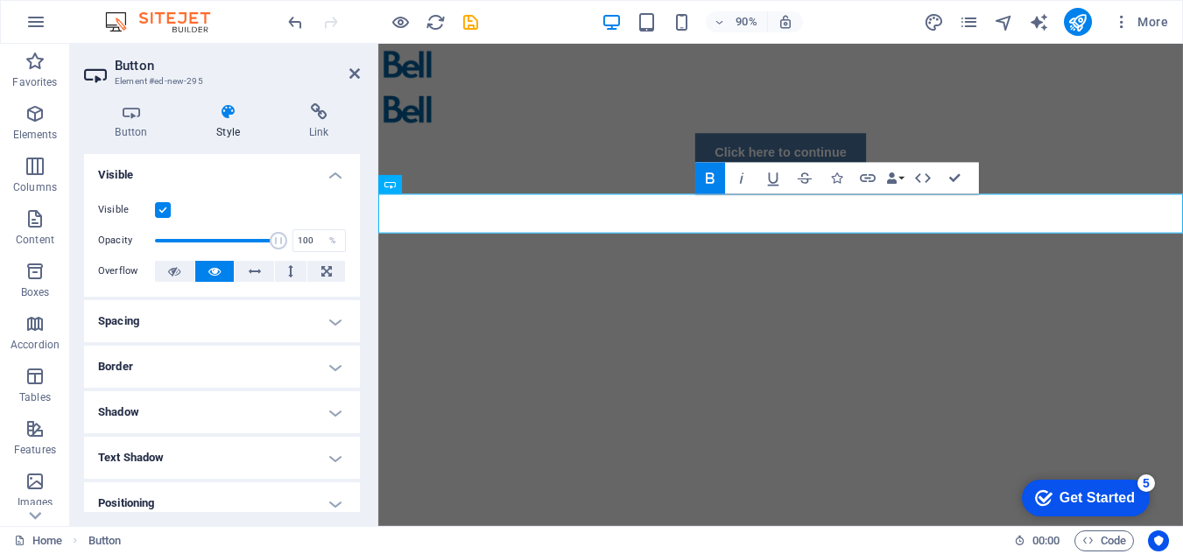
click at [165, 208] on label at bounding box center [163, 210] width 16 height 16
click at [0, 0] on input "Visible" at bounding box center [0, 0] width 0 height 0
click at [165, 208] on label at bounding box center [163, 210] width 16 height 16
click at [0, 0] on input "Visible" at bounding box center [0, 0] width 0 height 0
click at [165, 208] on label at bounding box center [163, 210] width 16 height 16
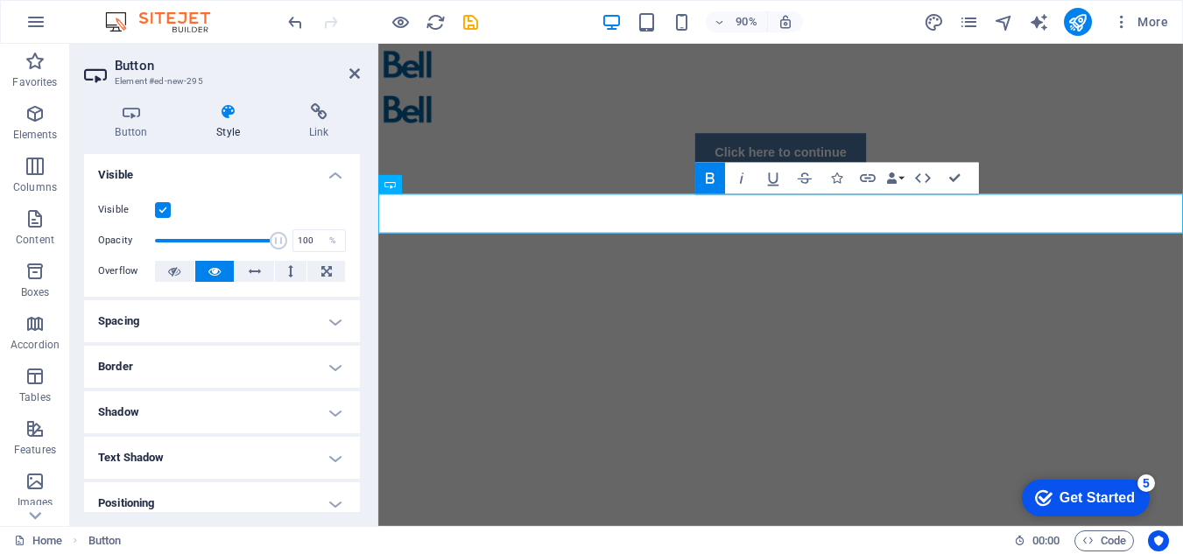
click at [0, 0] on input "Visible" at bounding box center [0, 0] width 0 height 0
click at [602, 187] on html "Skip to main content Click here to continue" at bounding box center [825, 116] width 894 height 144
click at [865, 187] on html "Skip to main content Click here to continue" at bounding box center [825, 116] width 894 height 144
click at [348, 72] on h2 "Button" at bounding box center [237, 66] width 245 height 16
click at [356, 74] on icon at bounding box center [354, 74] width 11 height 14
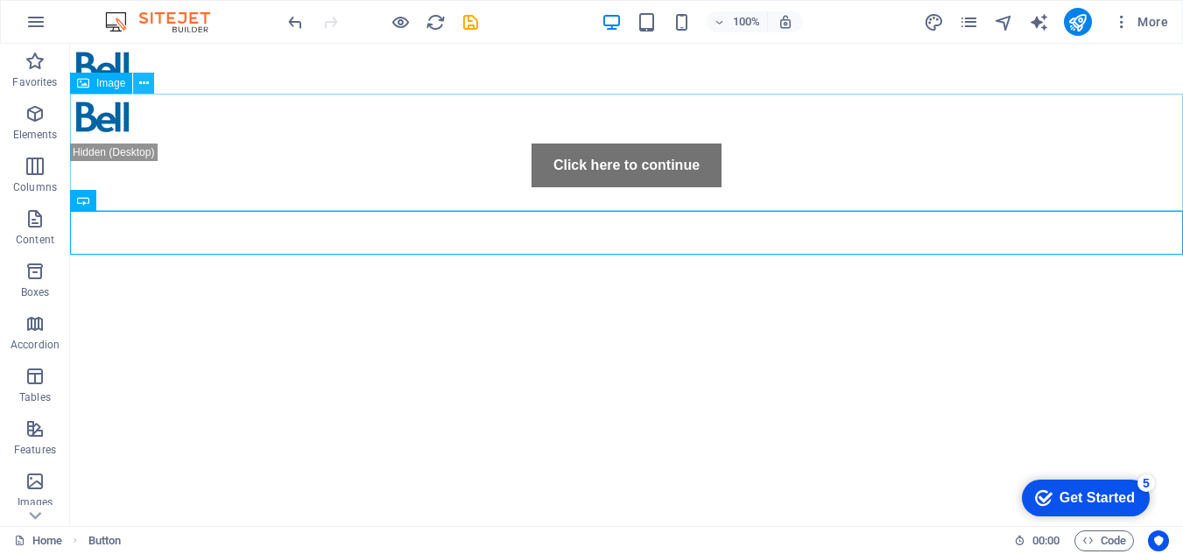
click at [141, 77] on icon at bounding box center [144, 83] width 10 height 18
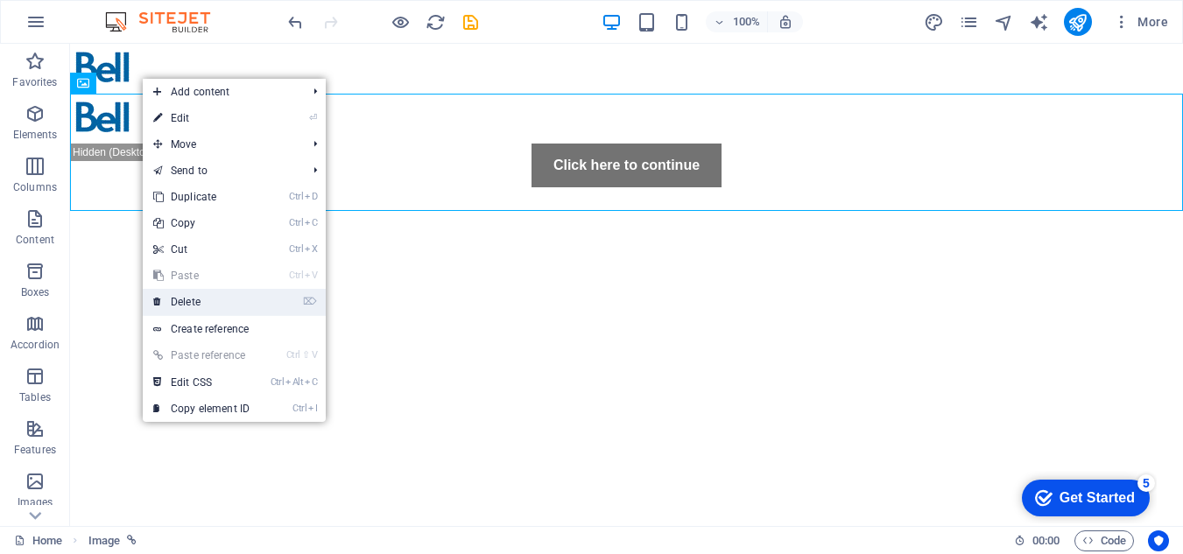
click at [199, 301] on link "⌦ Delete" at bounding box center [201, 302] width 117 height 26
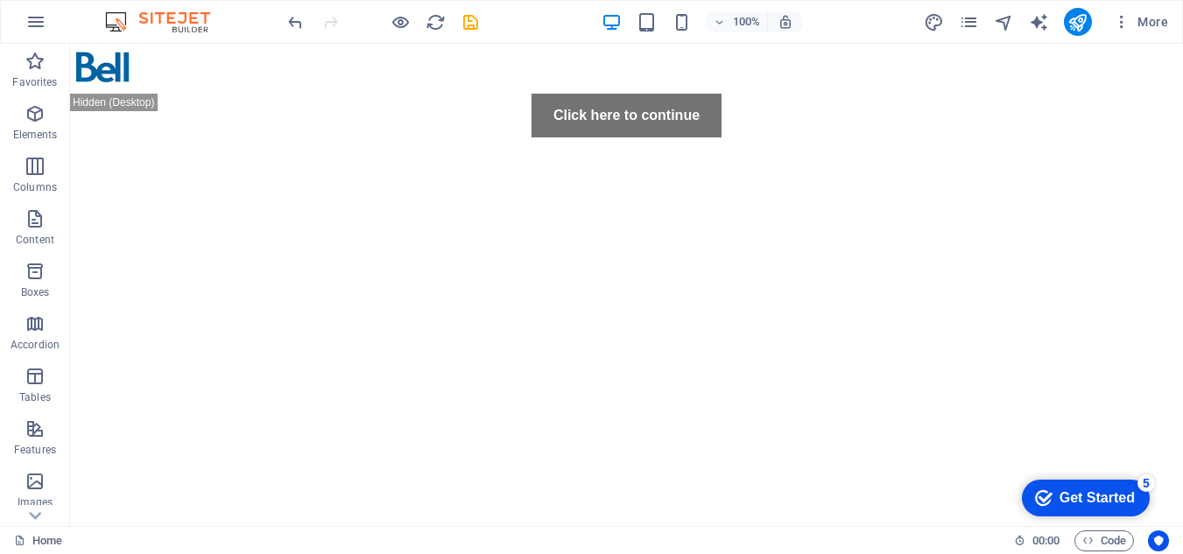
click at [190, 137] on html "Skip to main content Click here to continue" at bounding box center [626, 91] width 1113 height 94
click at [1078, 22] on icon "publish" at bounding box center [1078, 22] width 20 height 20
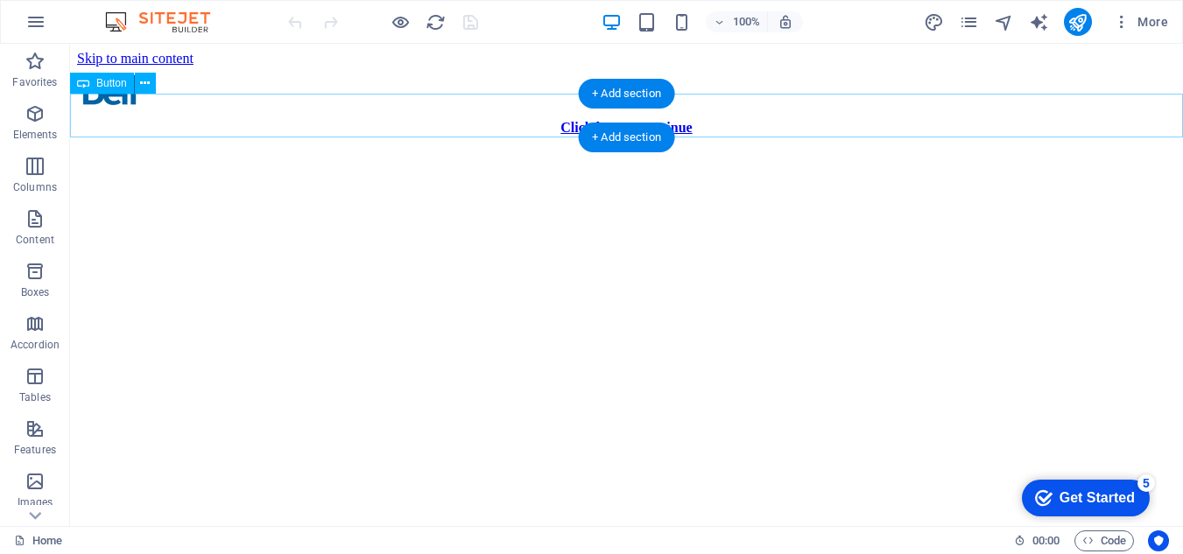
click at [696, 120] on div "Click here to continue" at bounding box center [626, 128] width 1099 height 16
click at [692, 121] on div "Click here to continue" at bounding box center [626, 128] width 1099 height 16
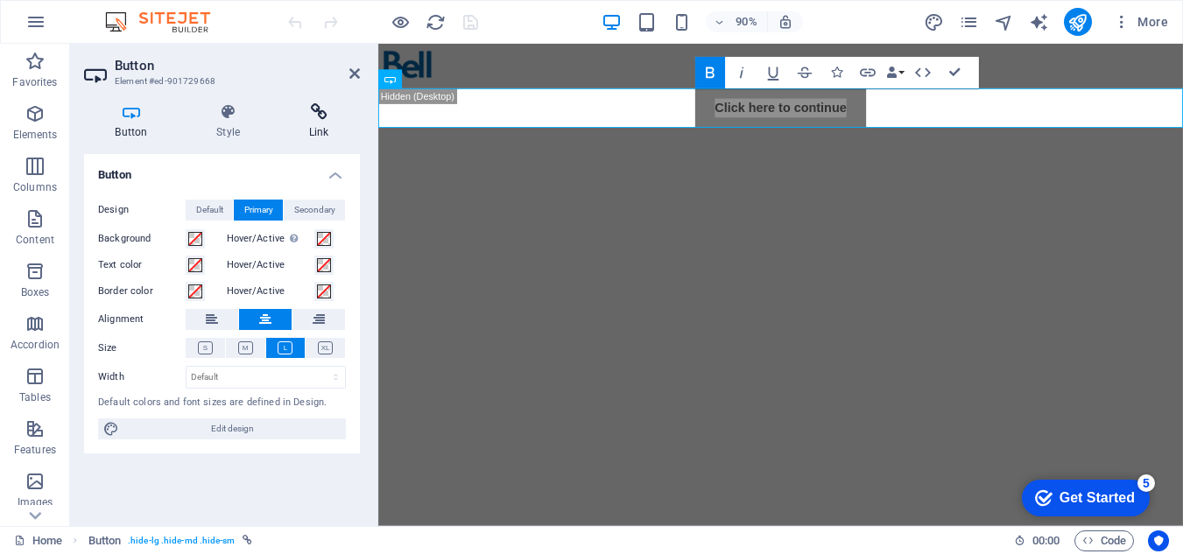
click at [315, 117] on icon at bounding box center [319, 112] width 82 height 18
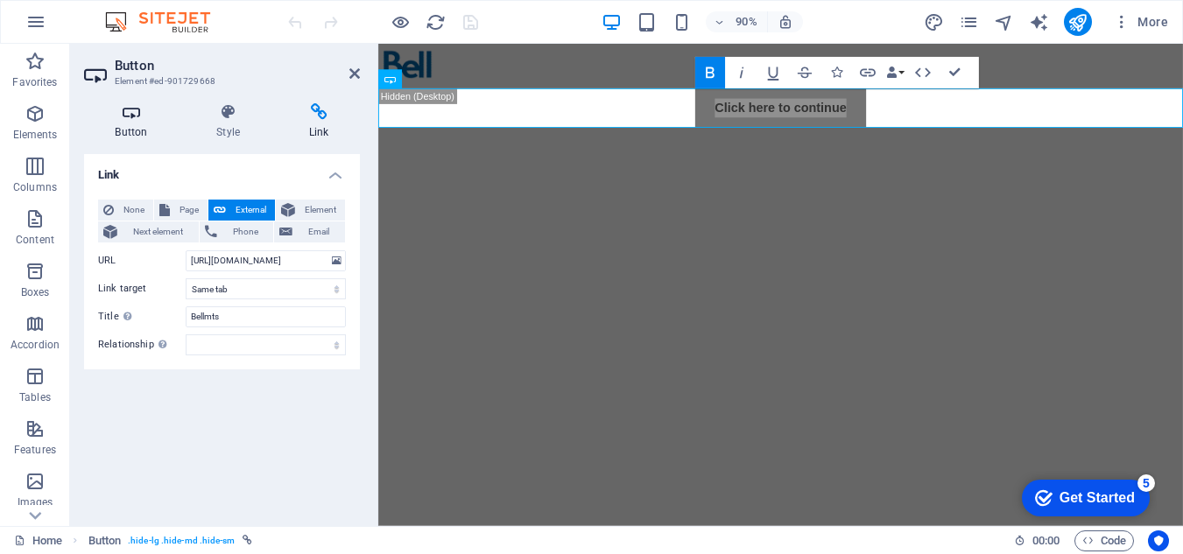
click at [142, 129] on h4 "Button" at bounding box center [135, 121] width 102 height 37
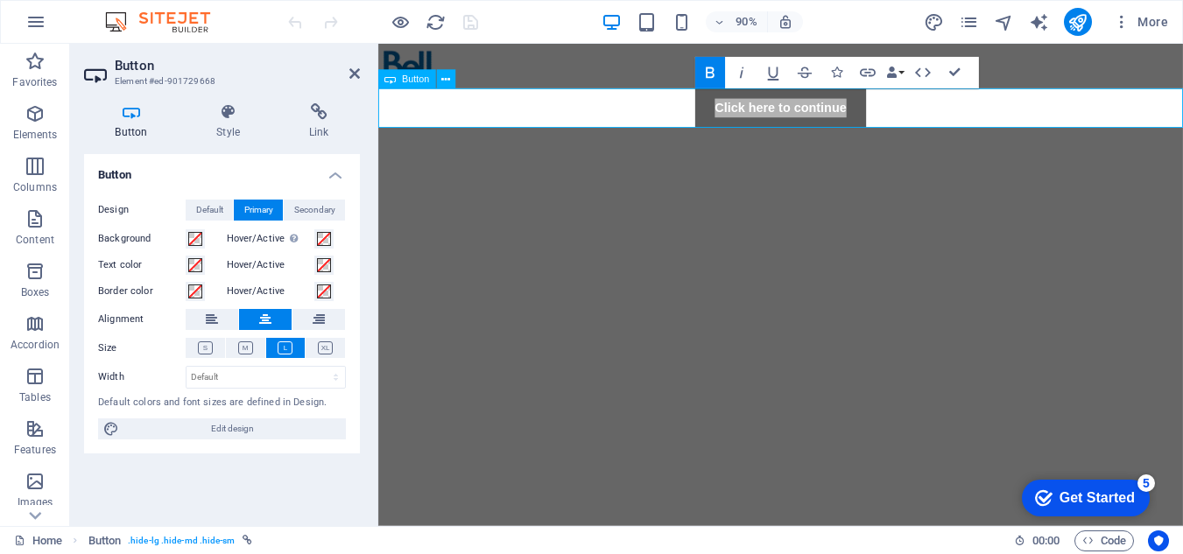
click at [826, 112] on strong "Click here to continue" at bounding box center [825, 115] width 146 height 15
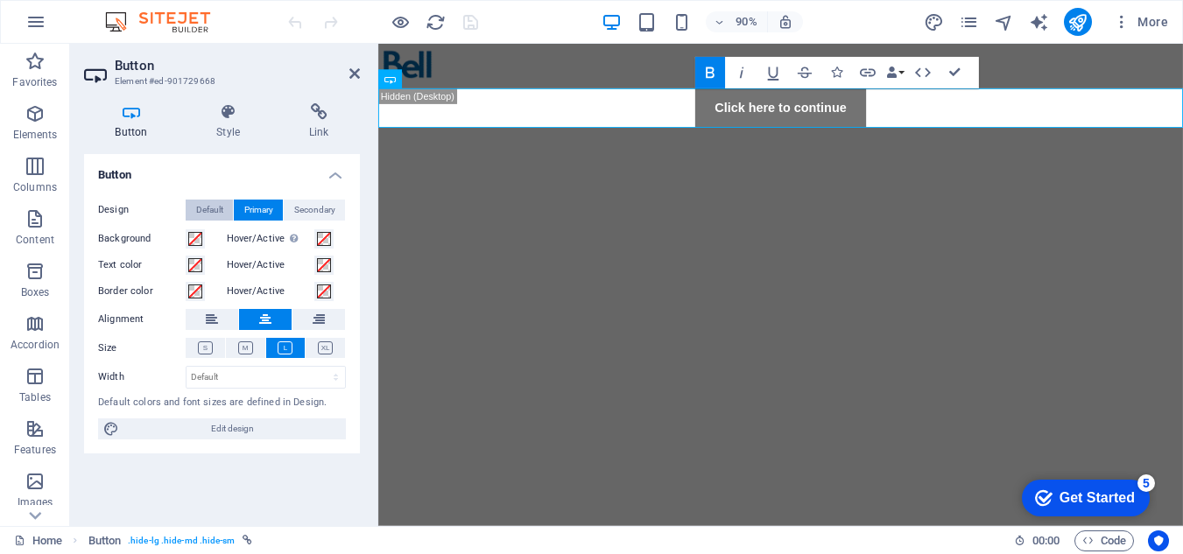
click at [201, 204] on span "Default" at bounding box center [209, 210] width 27 height 21
click at [262, 315] on icon at bounding box center [265, 319] width 12 height 21
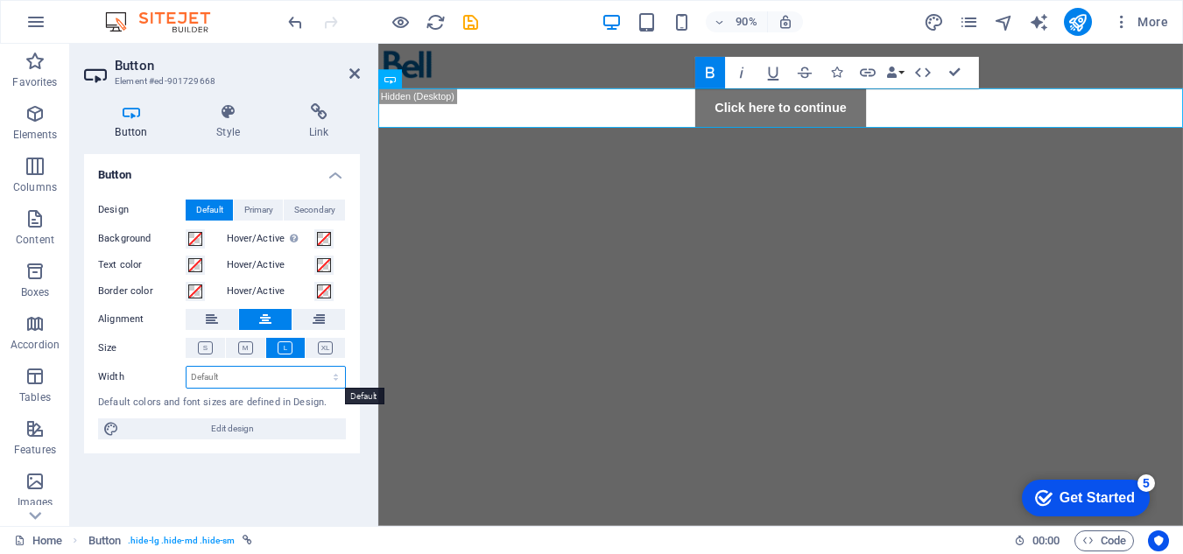
click at [252, 368] on select "Default px rem % em vh vw" at bounding box center [266, 377] width 159 height 21
click at [251, 369] on select "Default px rem % em vh vw" at bounding box center [266, 377] width 159 height 21
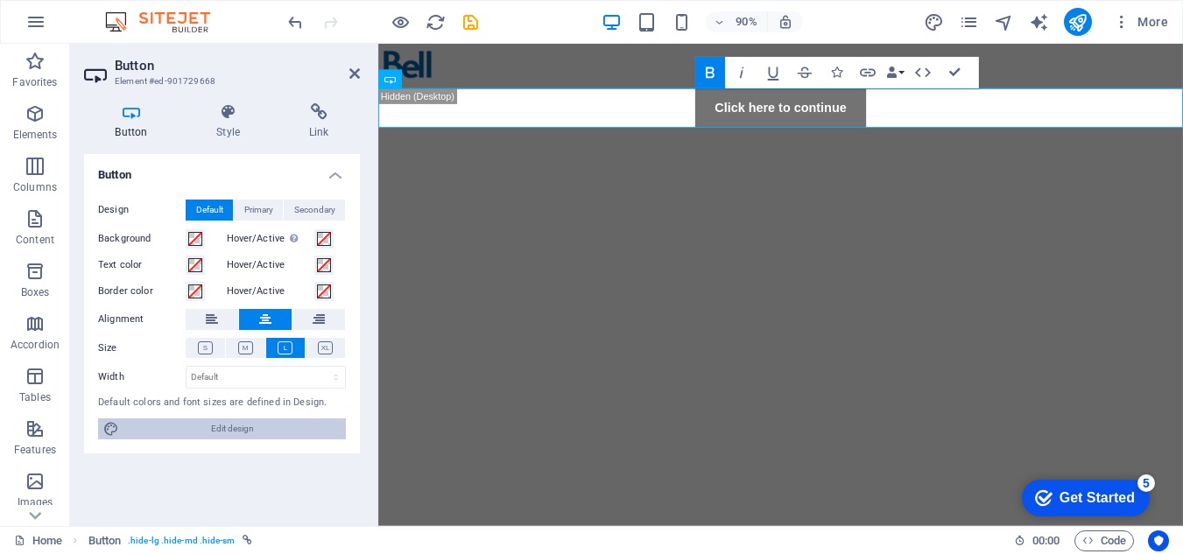
click at [190, 425] on span "Edit design" at bounding box center [232, 429] width 216 height 21
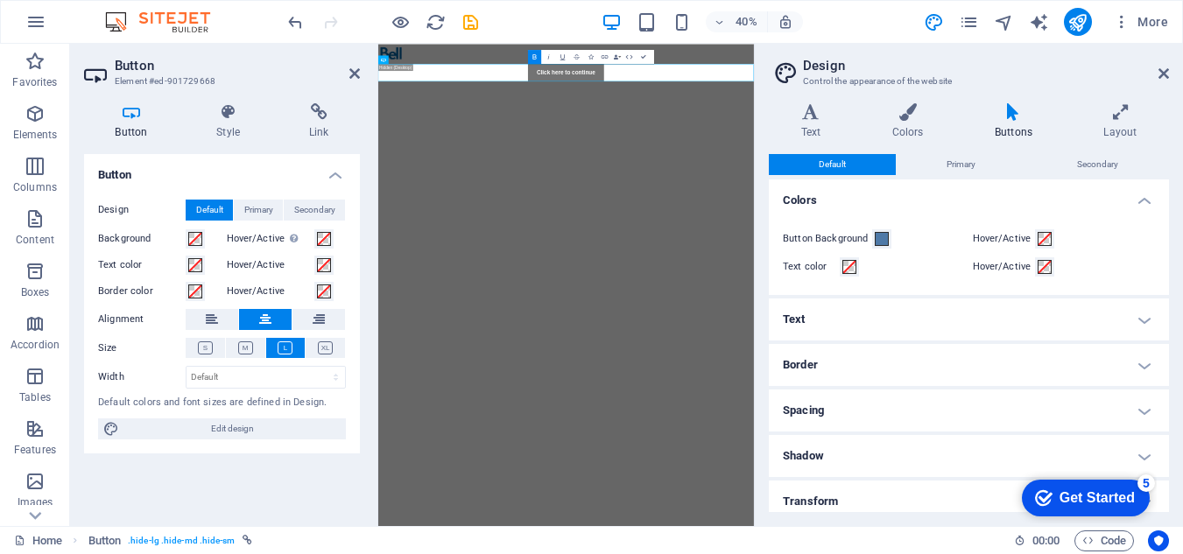
click at [1169, 72] on aside "Design Control the appearance of the website Variants Text Colors Buttons Layou…" at bounding box center [968, 285] width 429 height 483
click at [1160, 73] on icon at bounding box center [1164, 74] width 11 height 14
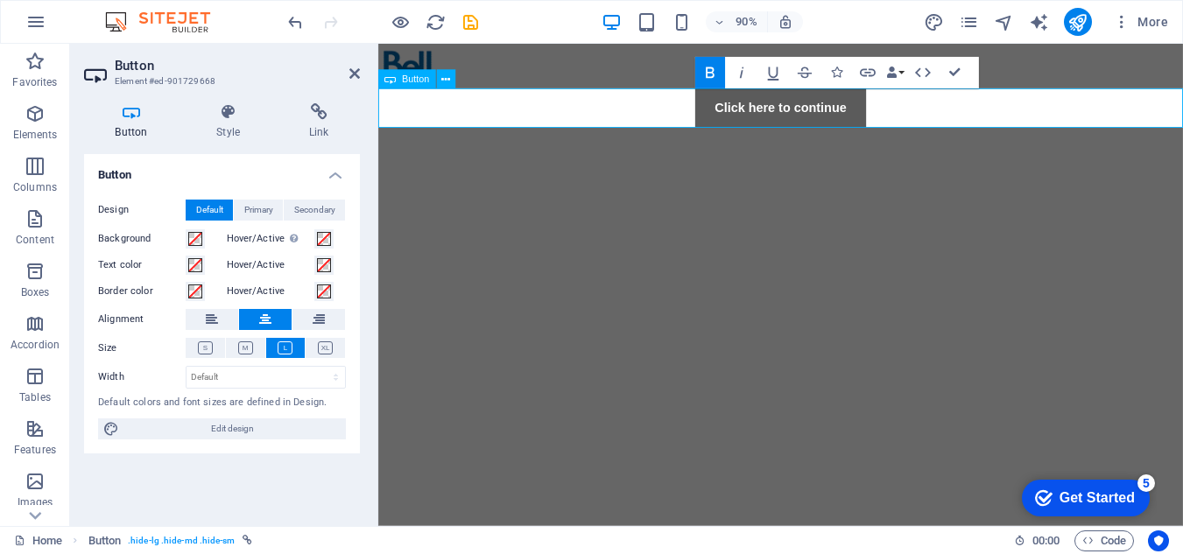
click at [765, 106] on link "Click here to continue" at bounding box center [825, 116] width 190 height 44
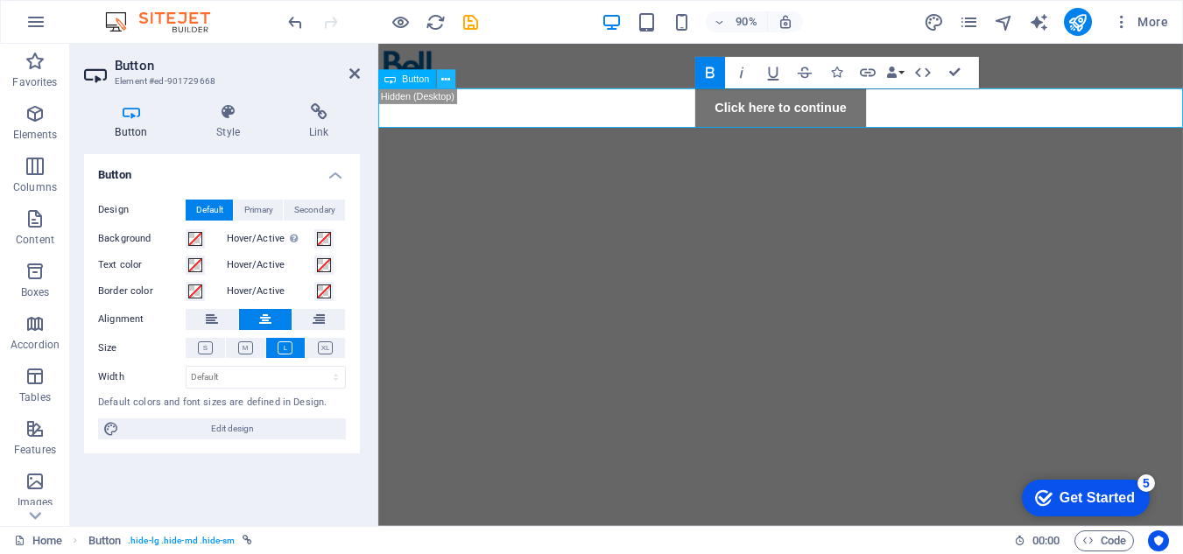
click at [452, 80] on button at bounding box center [445, 79] width 19 height 19
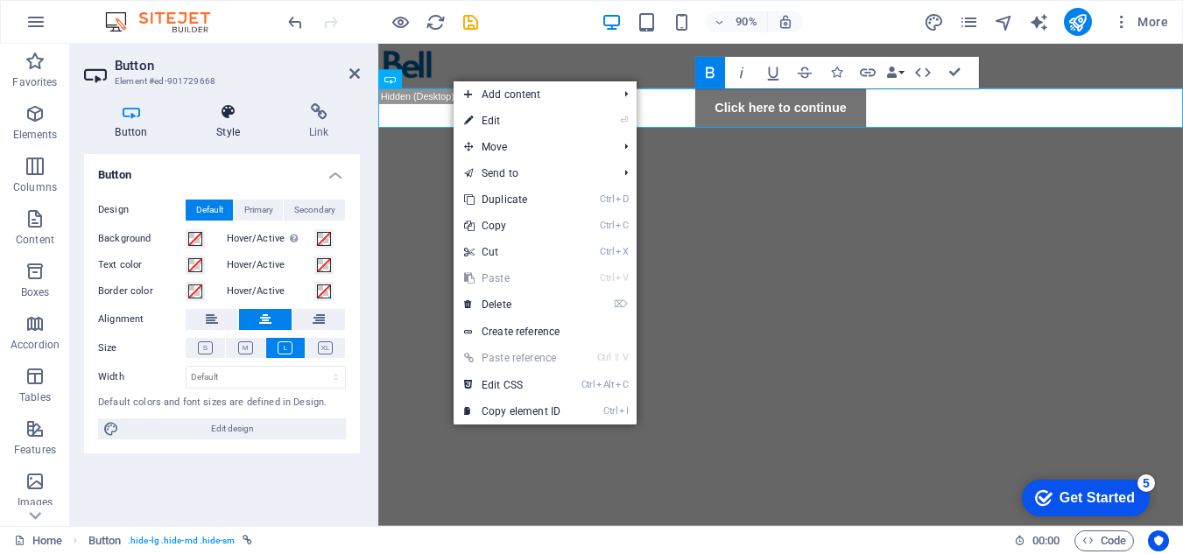
click at [234, 118] on icon at bounding box center [229, 112] width 86 height 18
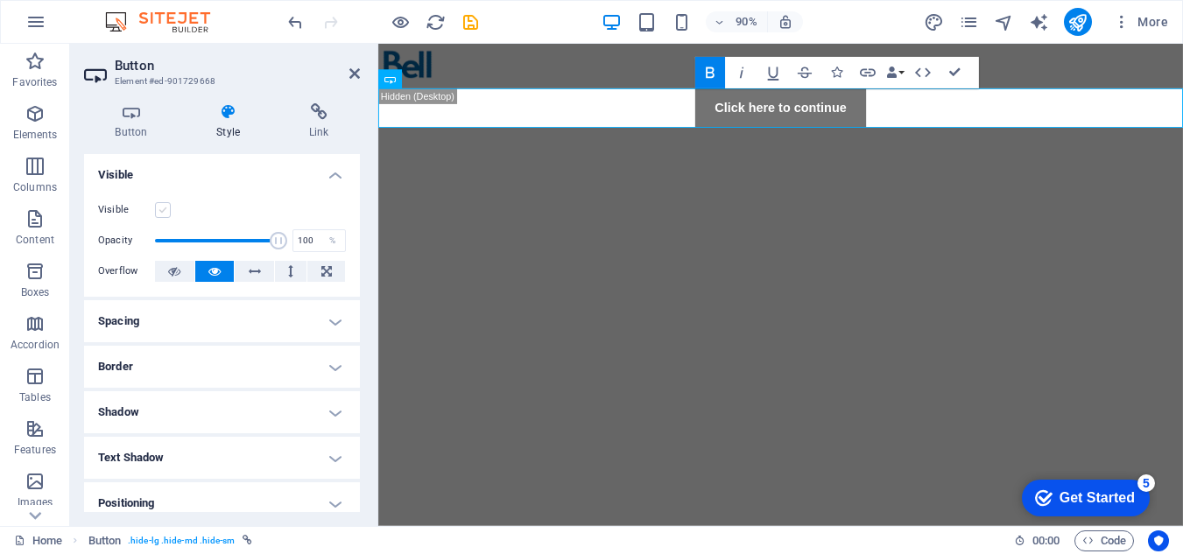
click at [164, 213] on label at bounding box center [163, 210] width 16 height 16
click at [0, 0] on input "Visible" at bounding box center [0, 0] width 0 height 0
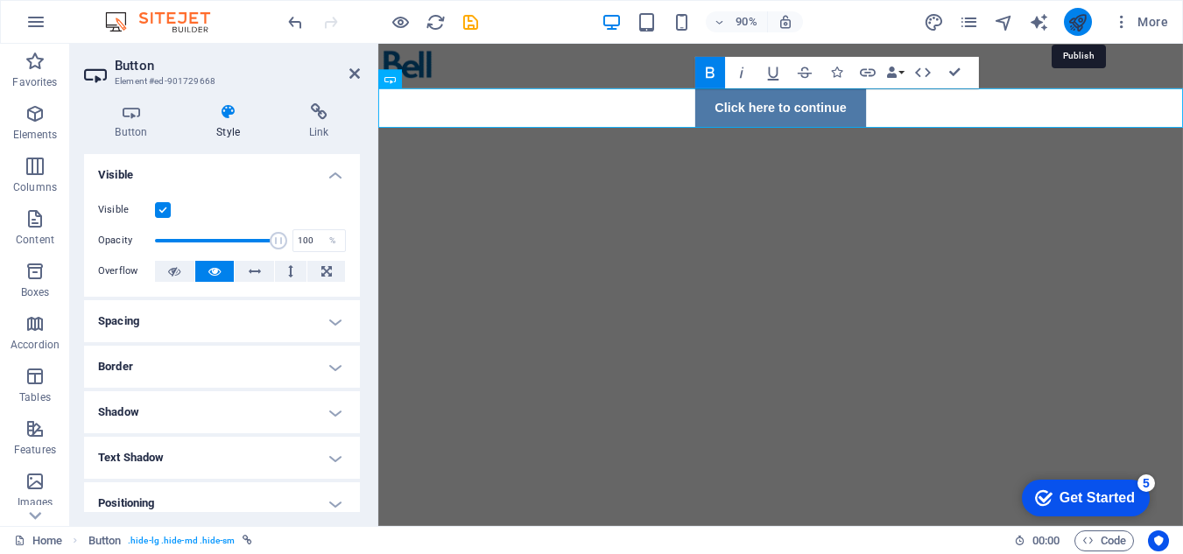
click at [1073, 17] on icon "publish" at bounding box center [1078, 22] width 20 height 20
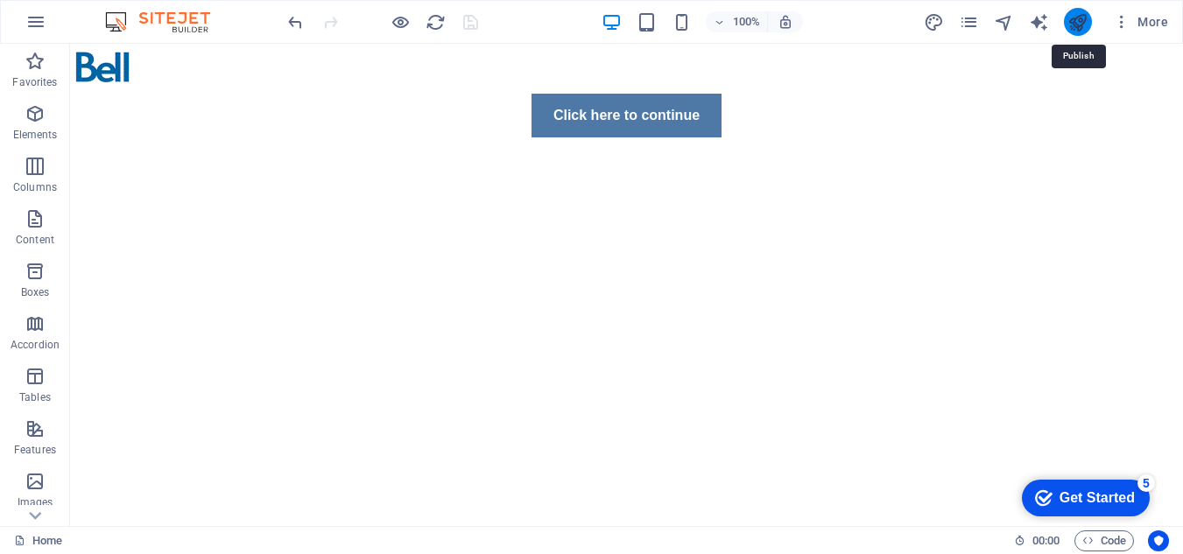
click at [1083, 23] on icon "publish" at bounding box center [1078, 22] width 20 height 20
